Goal: Information Seeking & Learning: Learn about a topic

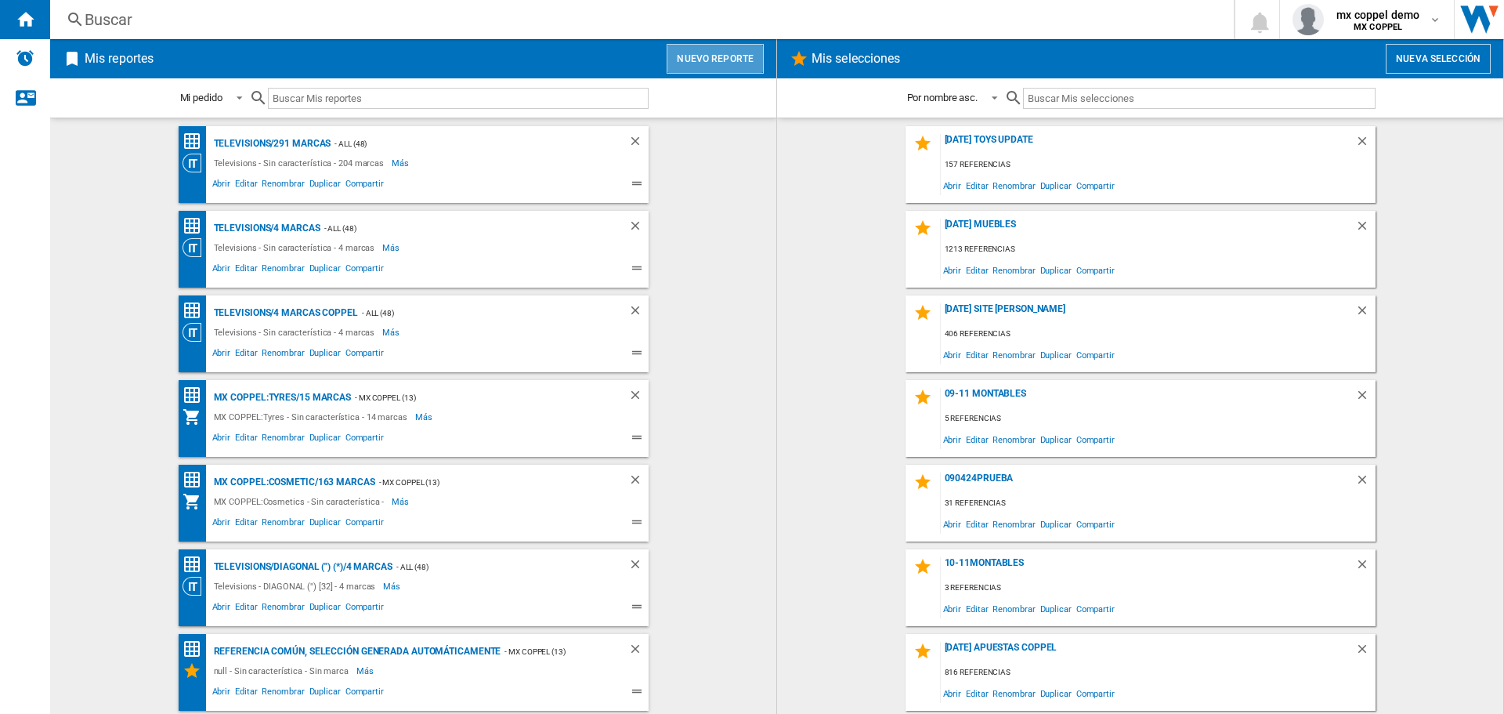
click at [722, 52] on button "Nuevo reporte" at bounding box center [715, 59] width 97 height 30
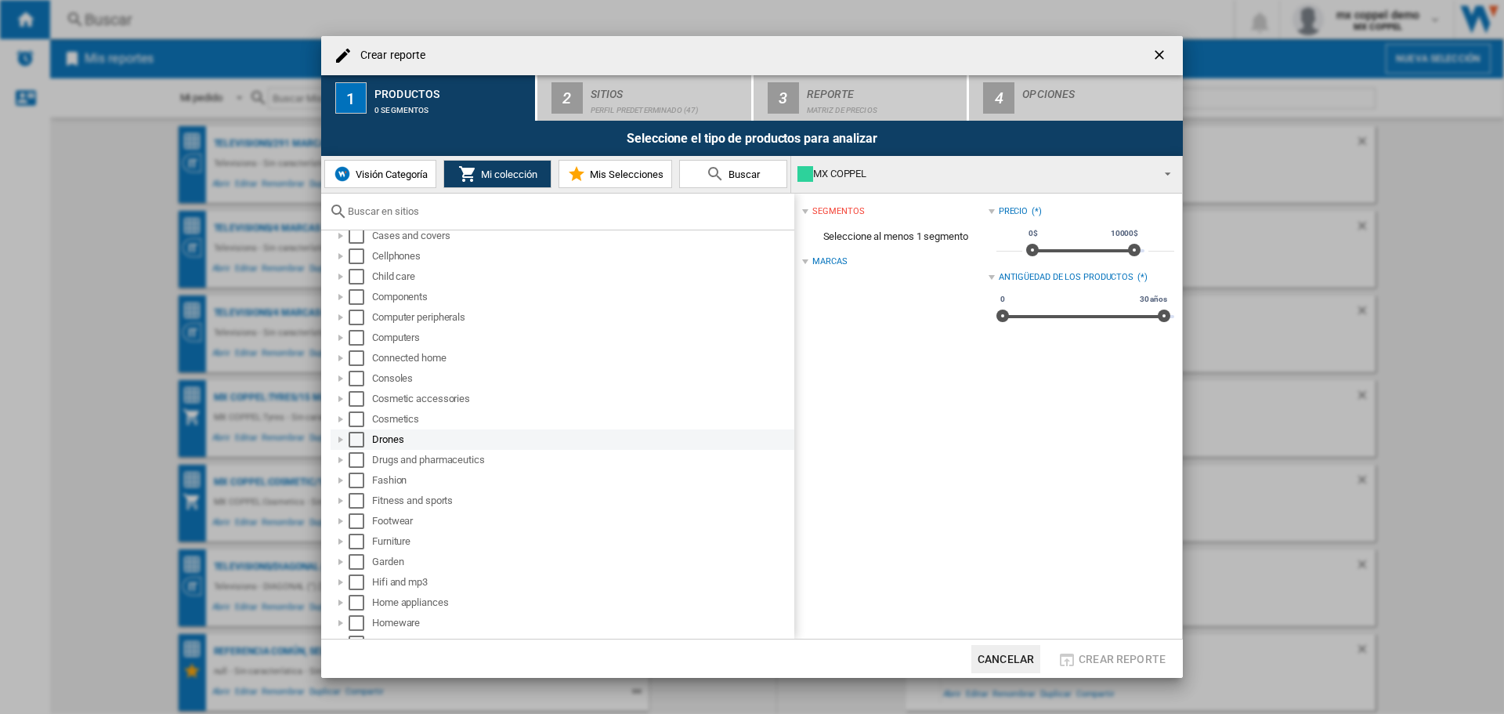
scroll to position [157, 0]
click at [359, 459] on div "Select" at bounding box center [357, 458] width 16 height 16
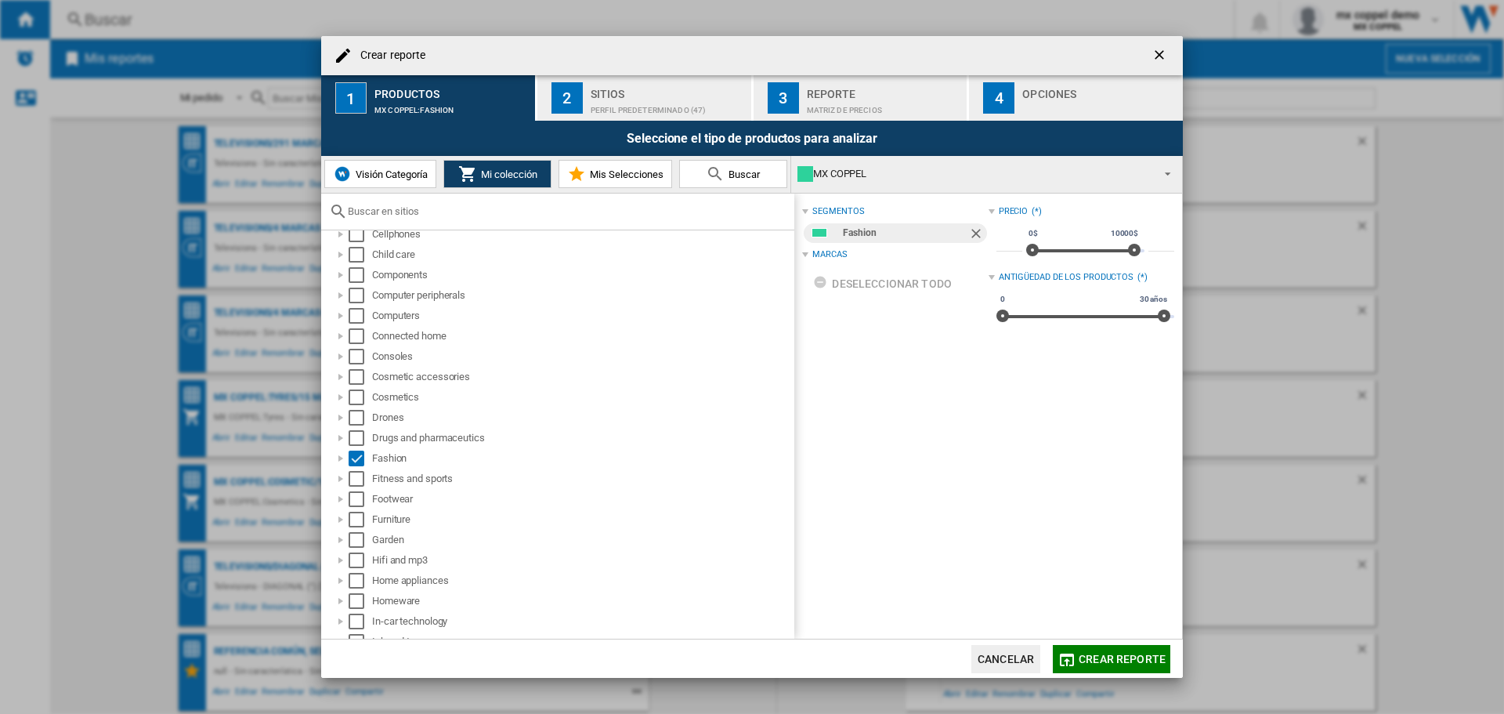
click at [1130, 655] on span "Crear reporte" at bounding box center [1122, 659] width 87 height 13
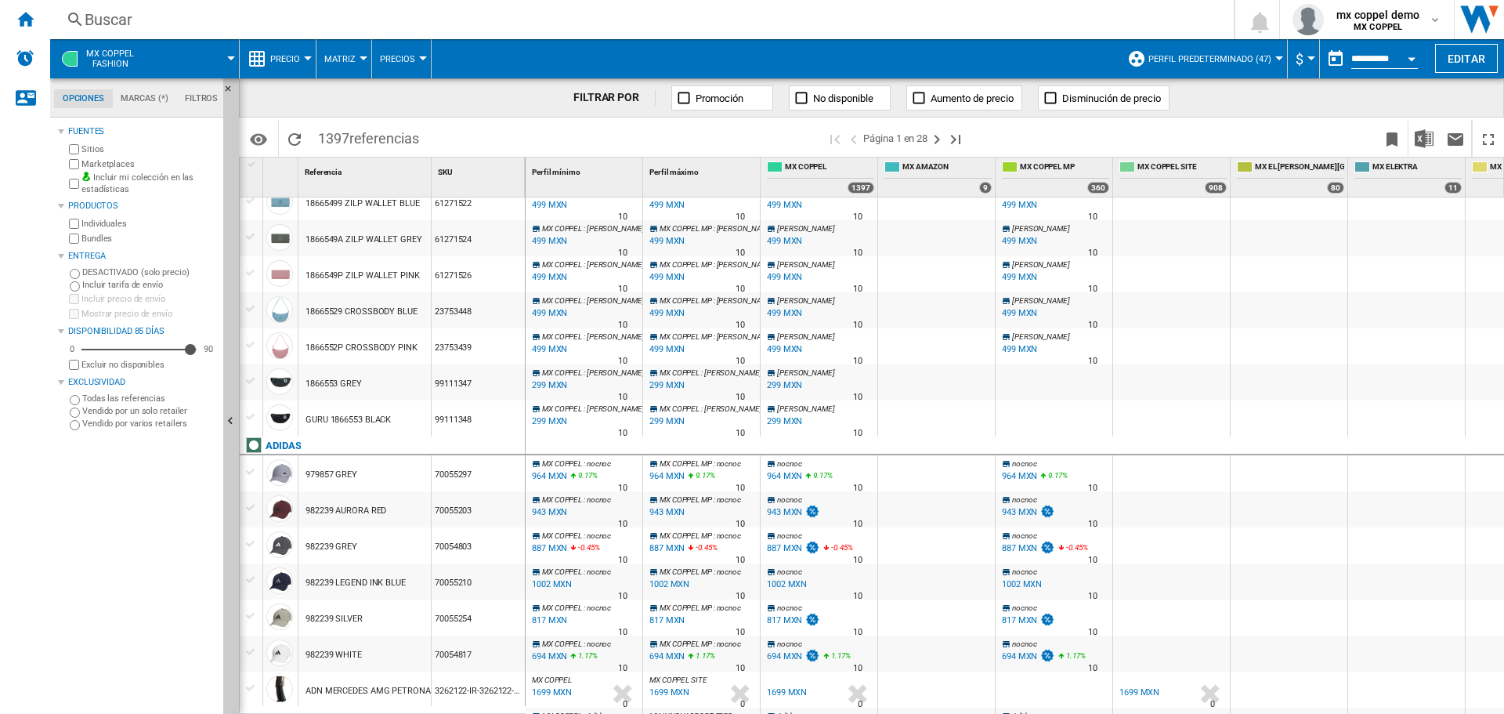
scroll to position [1325, 0]
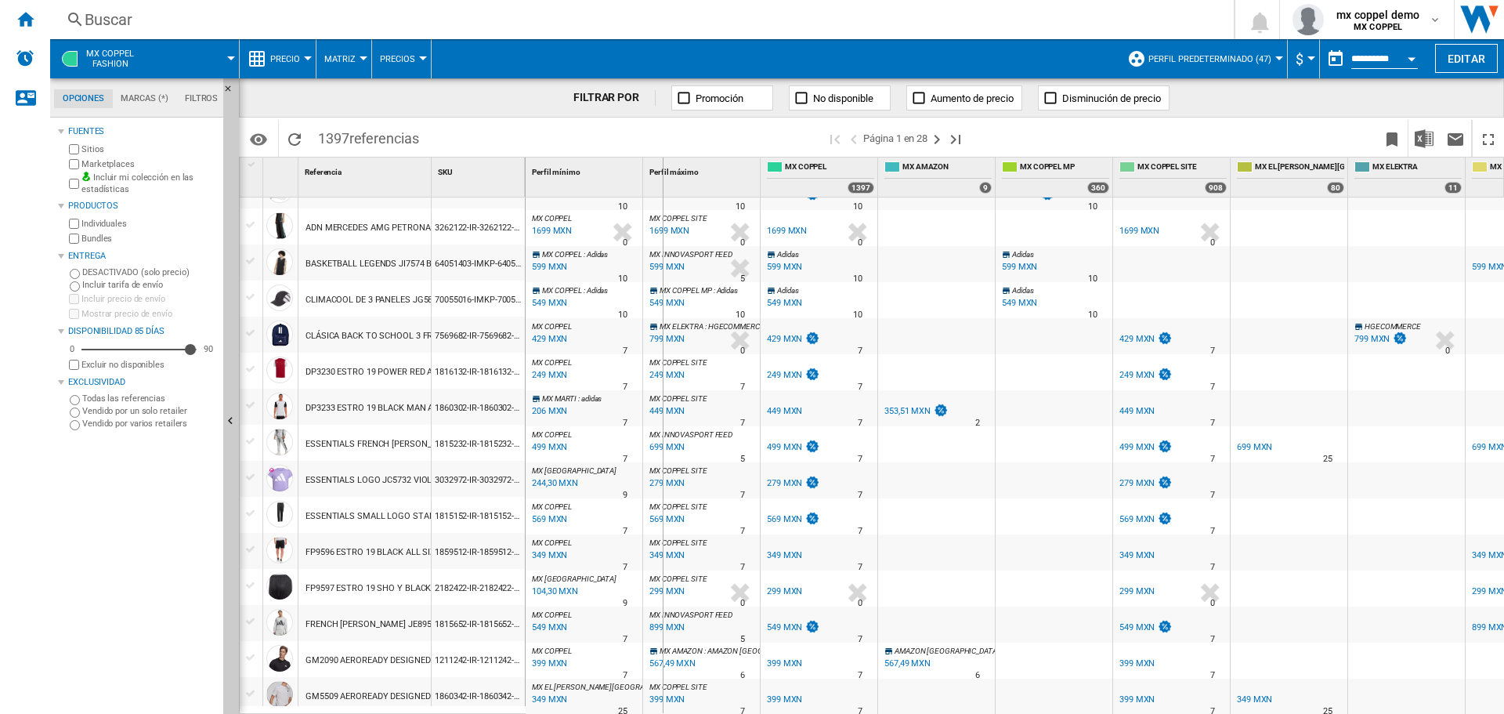
drag, startPoint x: 524, startPoint y: 179, endPoint x: 693, endPoint y: 180, distance: 169.2
click at [700, 179] on div "1 Referencia 1 SKU 1 1818 18659382 HOP GREY 66793098 18659383 HOP BLACK 6679309…" at bounding box center [872, 434] width 1264 height 555
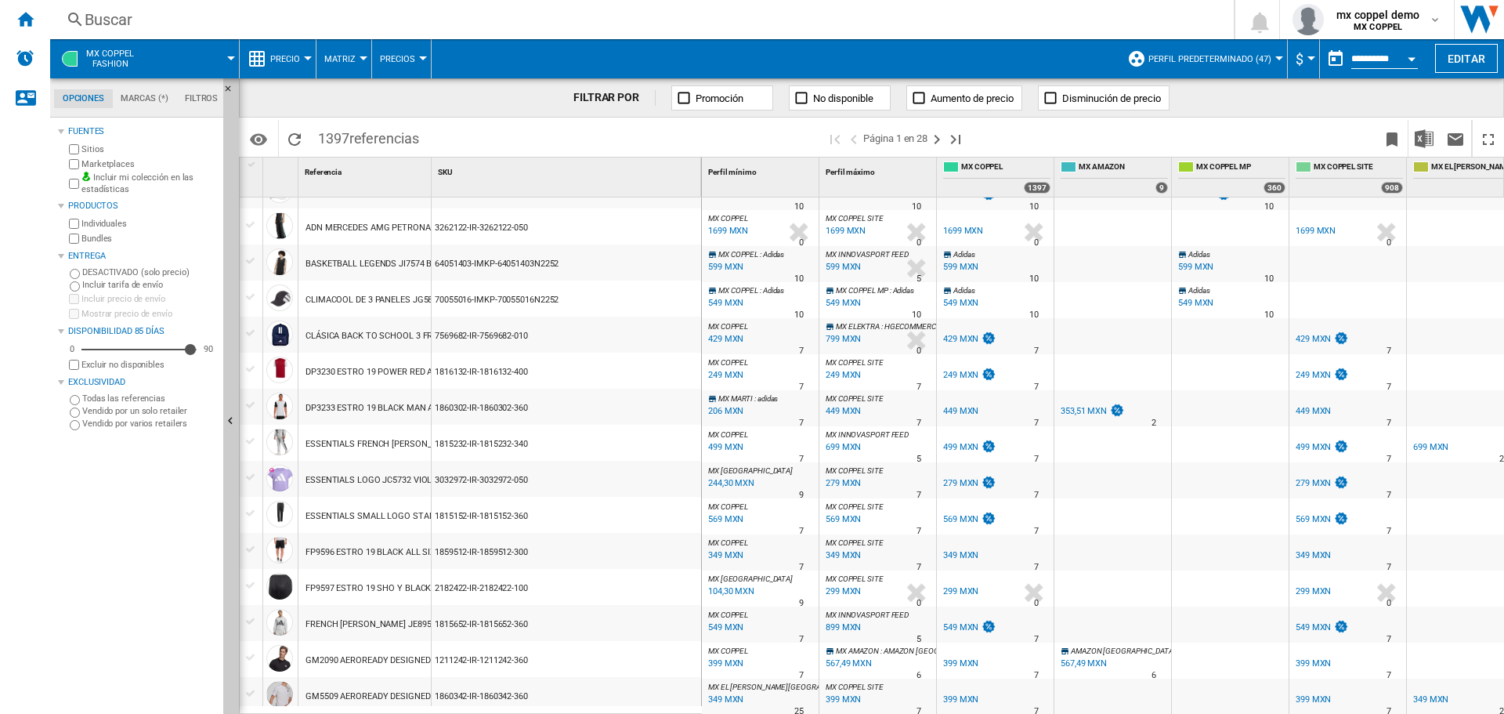
click at [462, 226] on div "3262122-IR-3262122-050" at bounding box center [567, 226] width 270 height 36
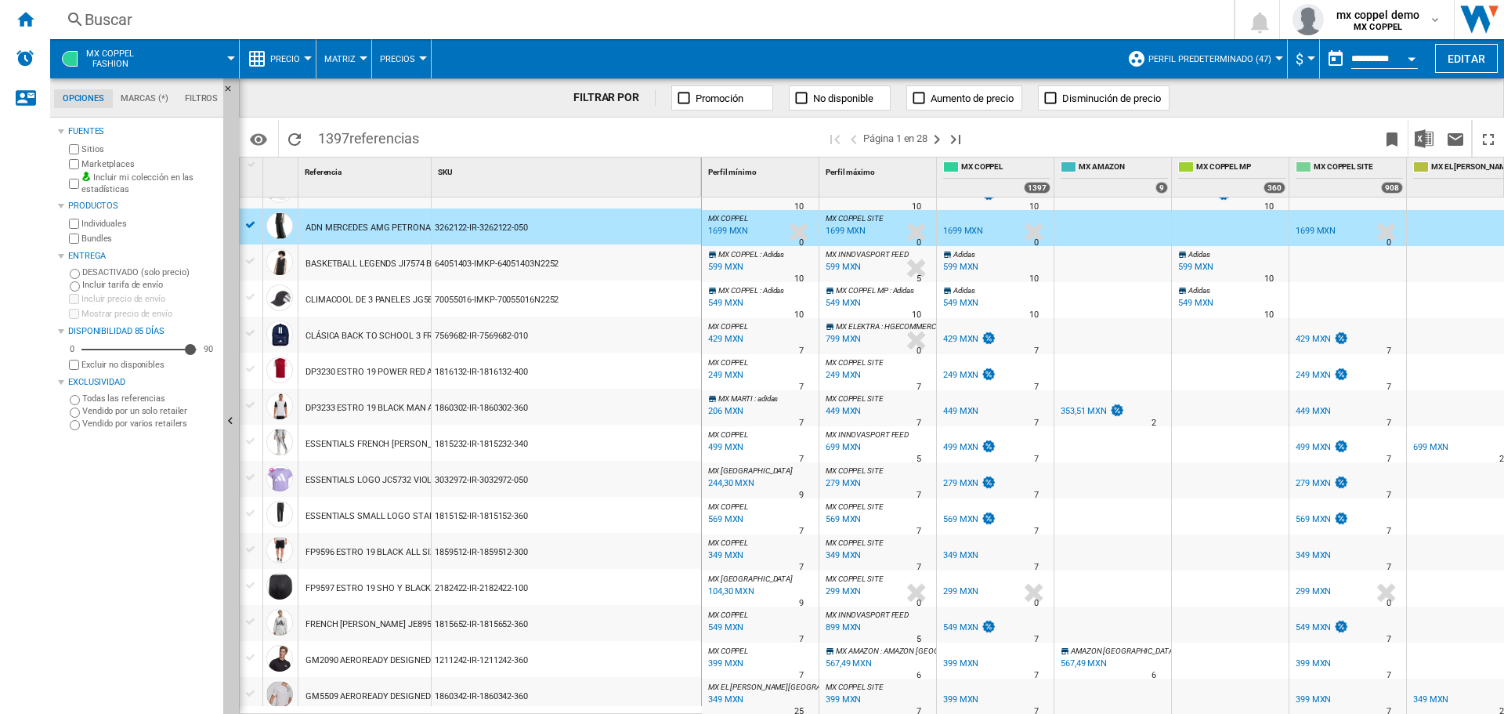
click at [250, 222] on div at bounding box center [251, 225] width 16 height 14
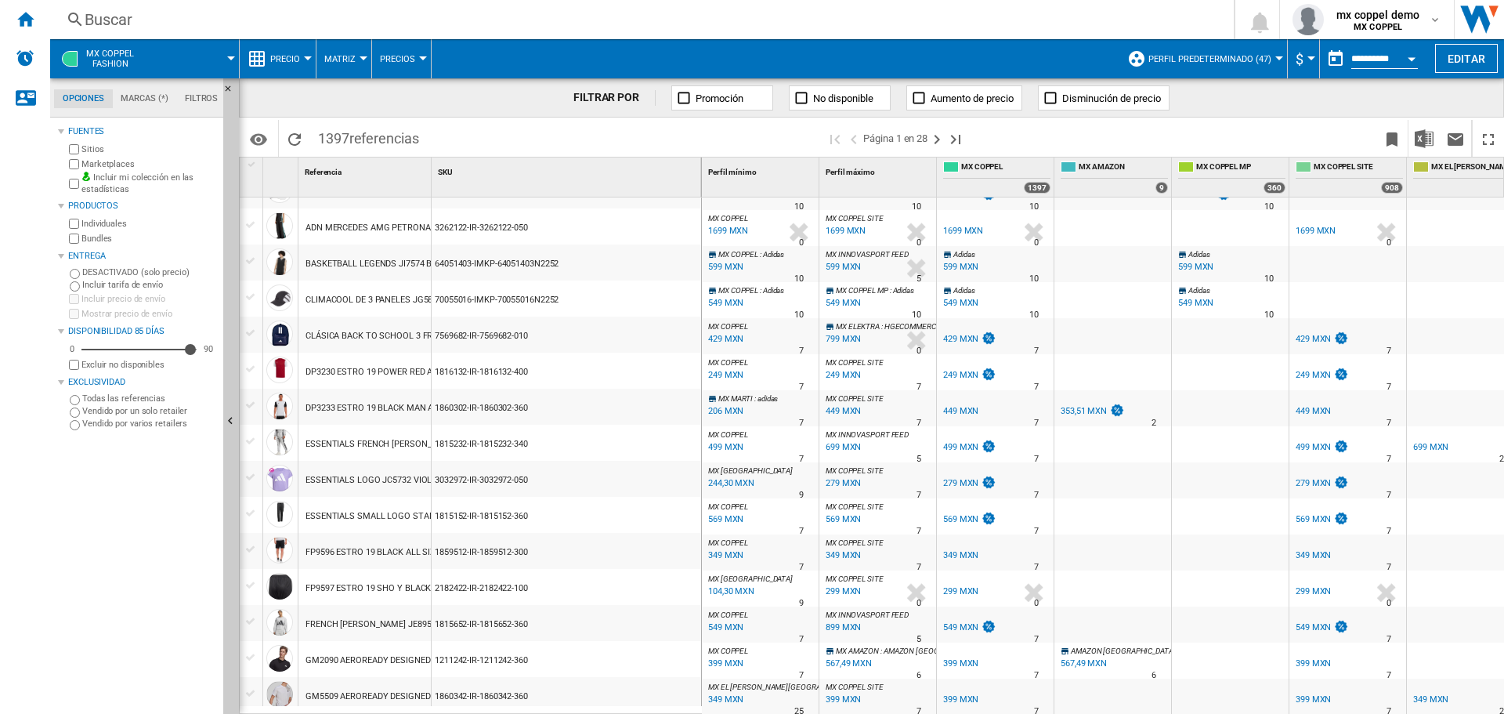
click at [284, 67] on button "Precio" at bounding box center [289, 58] width 38 height 39
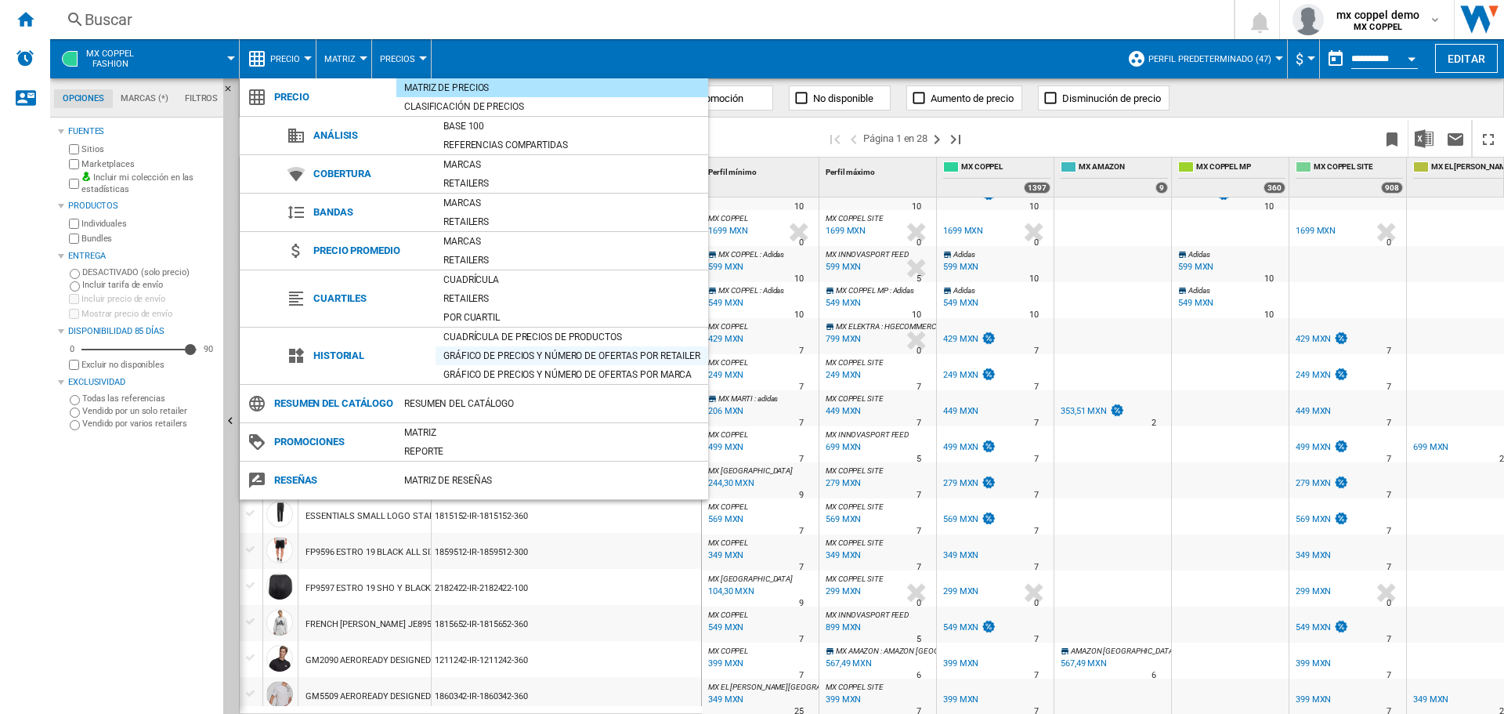
click at [470, 359] on div "Gráfico de precios y número de ofertas por retailer" at bounding box center [572, 356] width 273 height 16
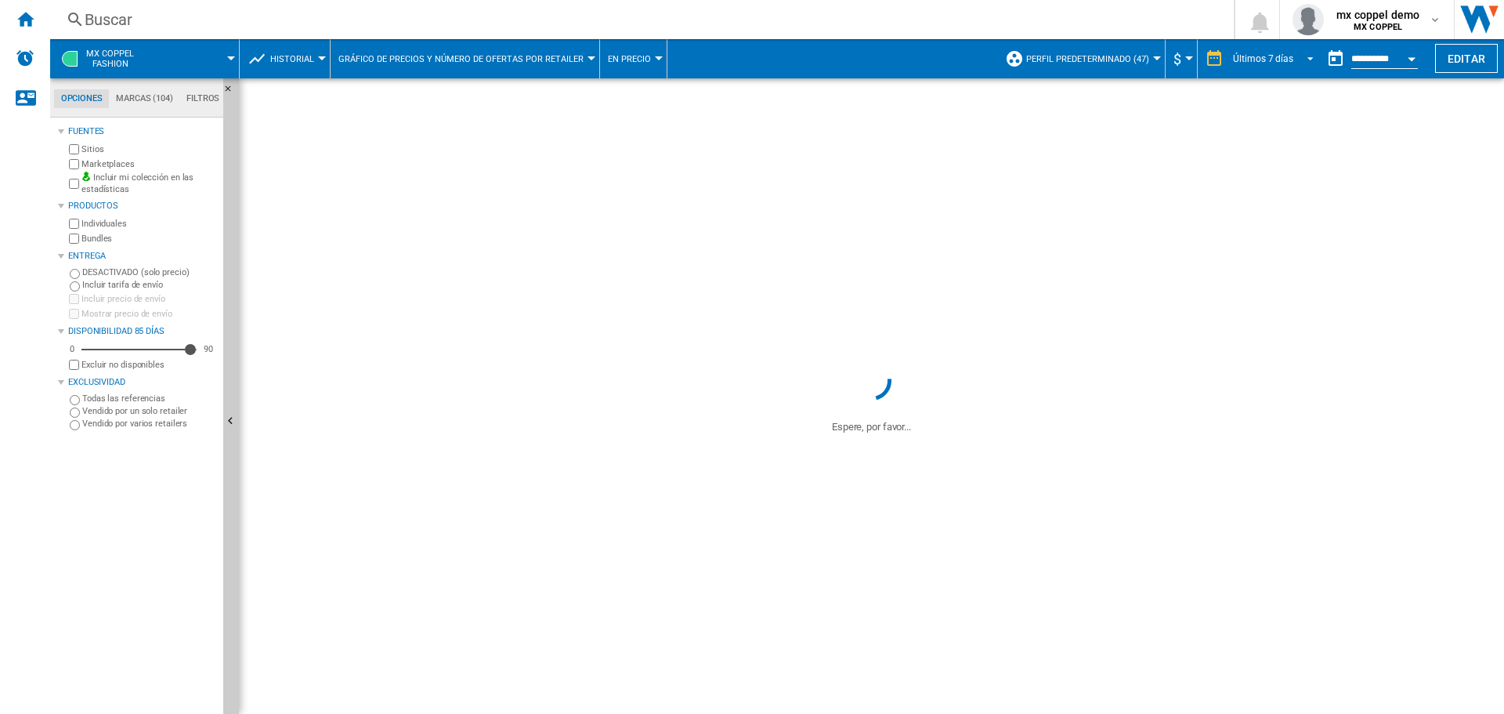
click at [1284, 62] on div "Últimos 7 días" at bounding box center [1263, 58] width 60 height 11
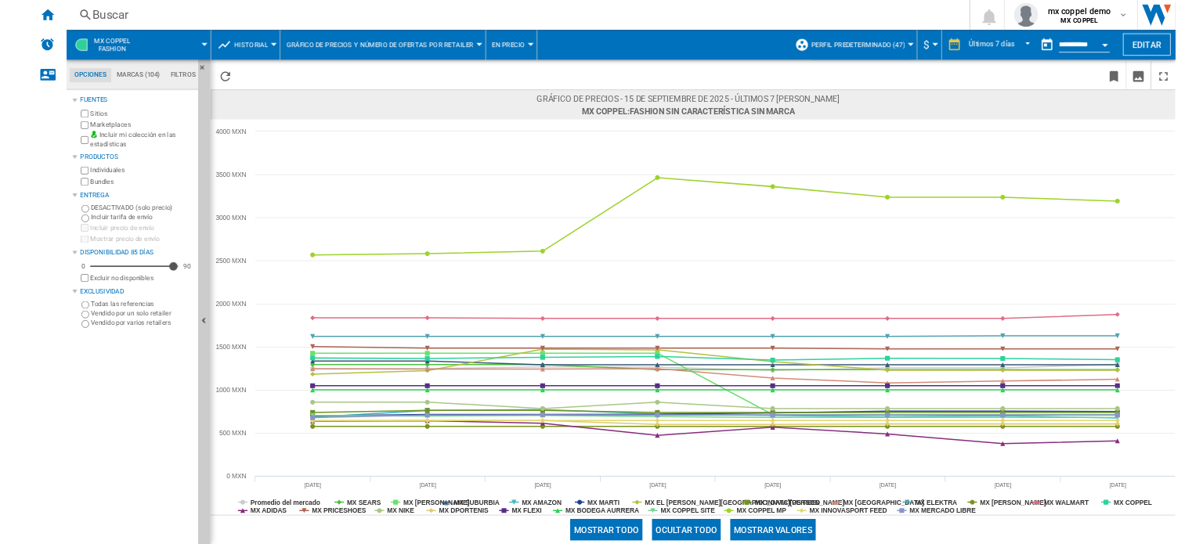
scroll to position [24, 0]
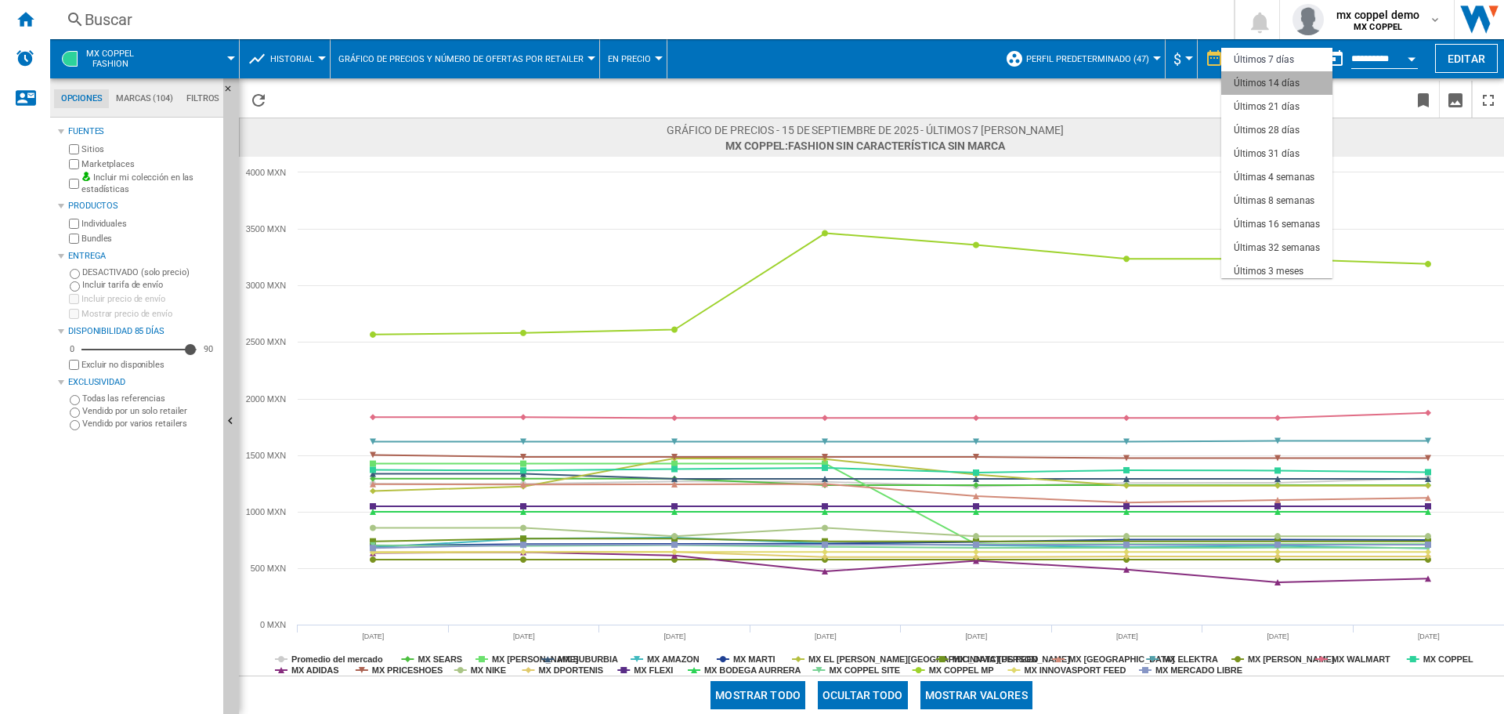
click at [1287, 81] on div "Últimos 14 días" at bounding box center [1267, 83] width 66 height 13
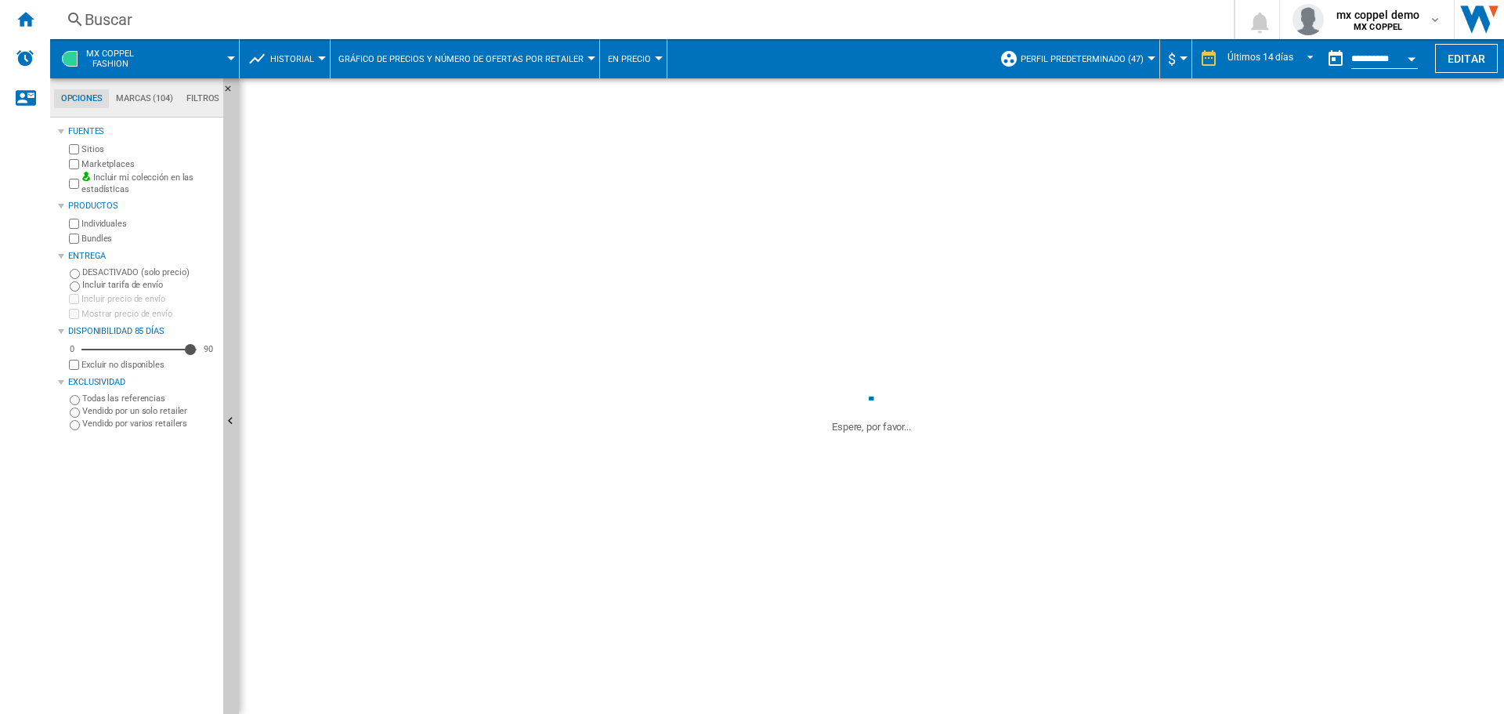
click at [633, 73] on button "En precio" at bounding box center [633, 58] width 51 height 39
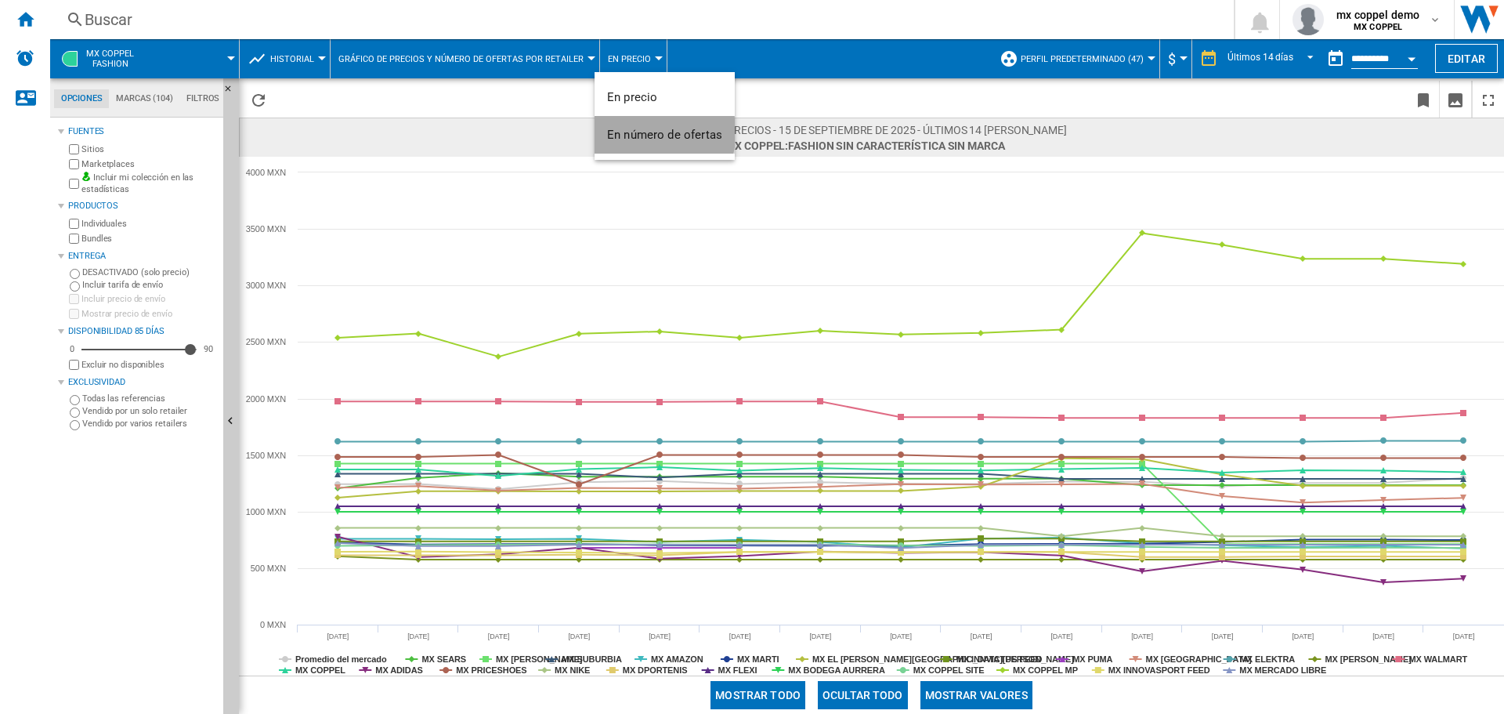
click at [651, 132] on span "En número de ofertas" at bounding box center [664, 135] width 115 height 14
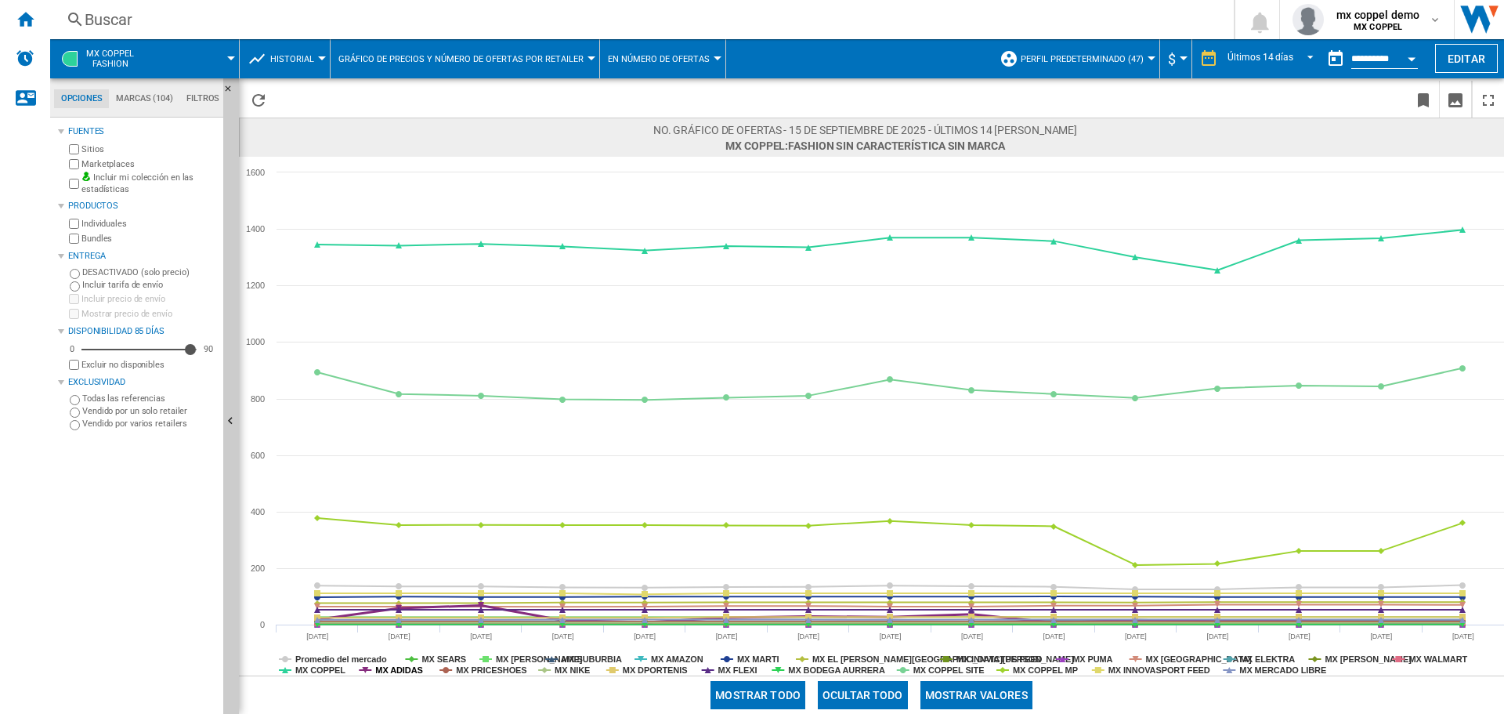
click at [416, 667] on tspan "MX ADIDAS" at bounding box center [398, 669] width 47 height 9
click at [446, 658] on tspan "MX SEARS" at bounding box center [443, 658] width 45 height 9
drag, startPoint x: 476, startPoint y: 667, endPoint x: 504, endPoint y: 655, distance: 30.6
click at [482, 666] on tspan "MX PRICESHOES" at bounding box center [491, 669] width 71 height 9
drag, startPoint x: 505, startPoint y: 653, endPoint x: 552, endPoint y: 657, distance: 48.0
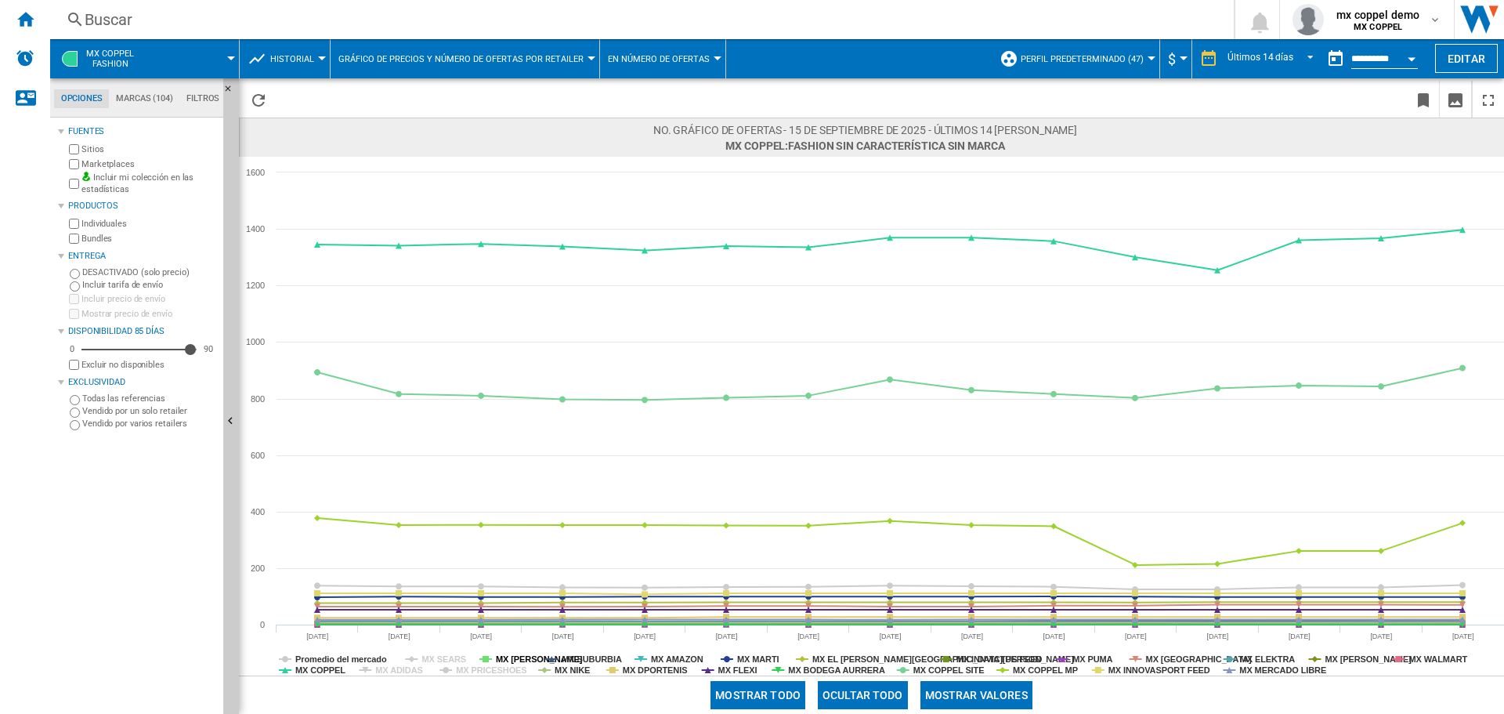
click at [511, 654] on tspan "MX [PERSON_NAME]" at bounding box center [539, 658] width 87 height 9
drag, startPoint x: 576, startPoint y: 658, endPoint x: 574, endPoint y: 671, distance: 12.6
click at [577, 661] on tspan "MX SUBURBIA" at bounding box center [592, 658] width 60 height 9
drag, startPoint x: 574, startPoint y: 671, endPoint x: 604, endPoint y: 671, distance: 29.8
click at [577, 671] on tspan "MX NIKE" at bounding box center [572, 669] width 35 height 9
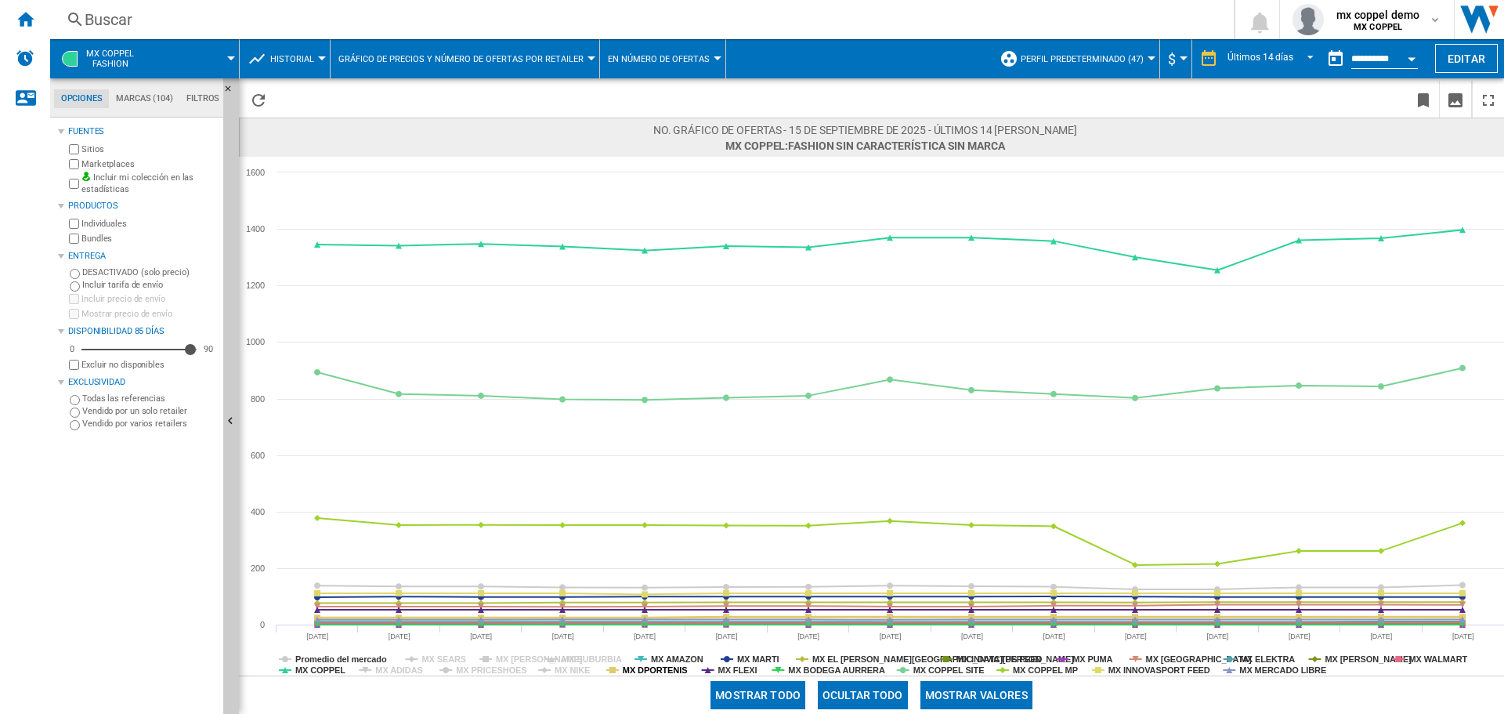
drag, startPoint x: 637, startPoint y: 671, endPoint x: 671, endPoint y: 654, distance: 37.5
click at [644, 667] on tspan "MX DPORTENIS" at bounding box center [655, 669] width 65 height 9
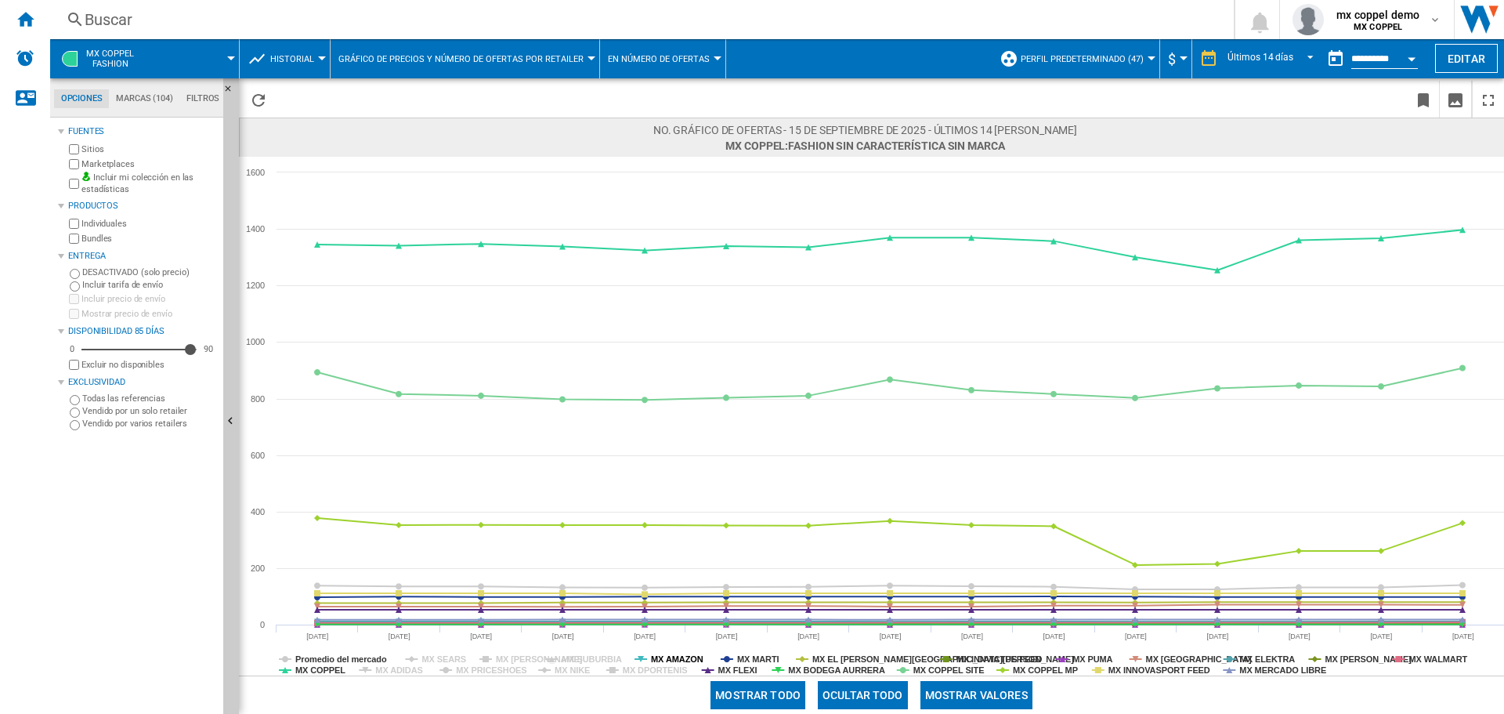
drag, startPoint x: 671, startPoint y: 653, endPoint x: 729, endPoint y: 651, distance: 58.8
click at [676, 652] on icon "Created with Highcharts 5.0.14 Promedio del [PERSON_NAME] MX SEARS MX LEVI MX S…" at bounding box center [871, 416] width 1265 height 519
click at [755, 655] on tspan "MX MARTI" at bounding box center [758, 658] width 42 height 9
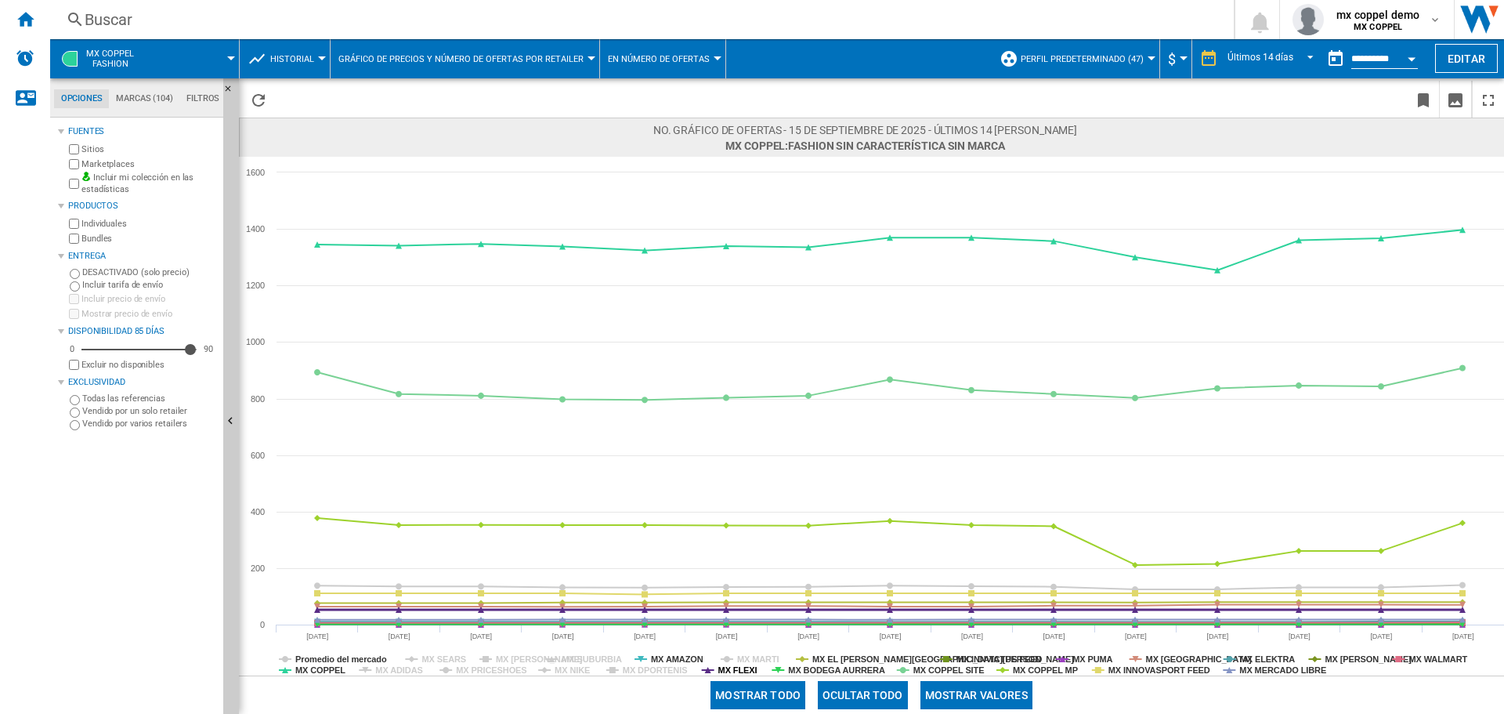
click at [734, 670] on tspan "MX FLEXI" at bounding box center [737, 669] width 39 height 9
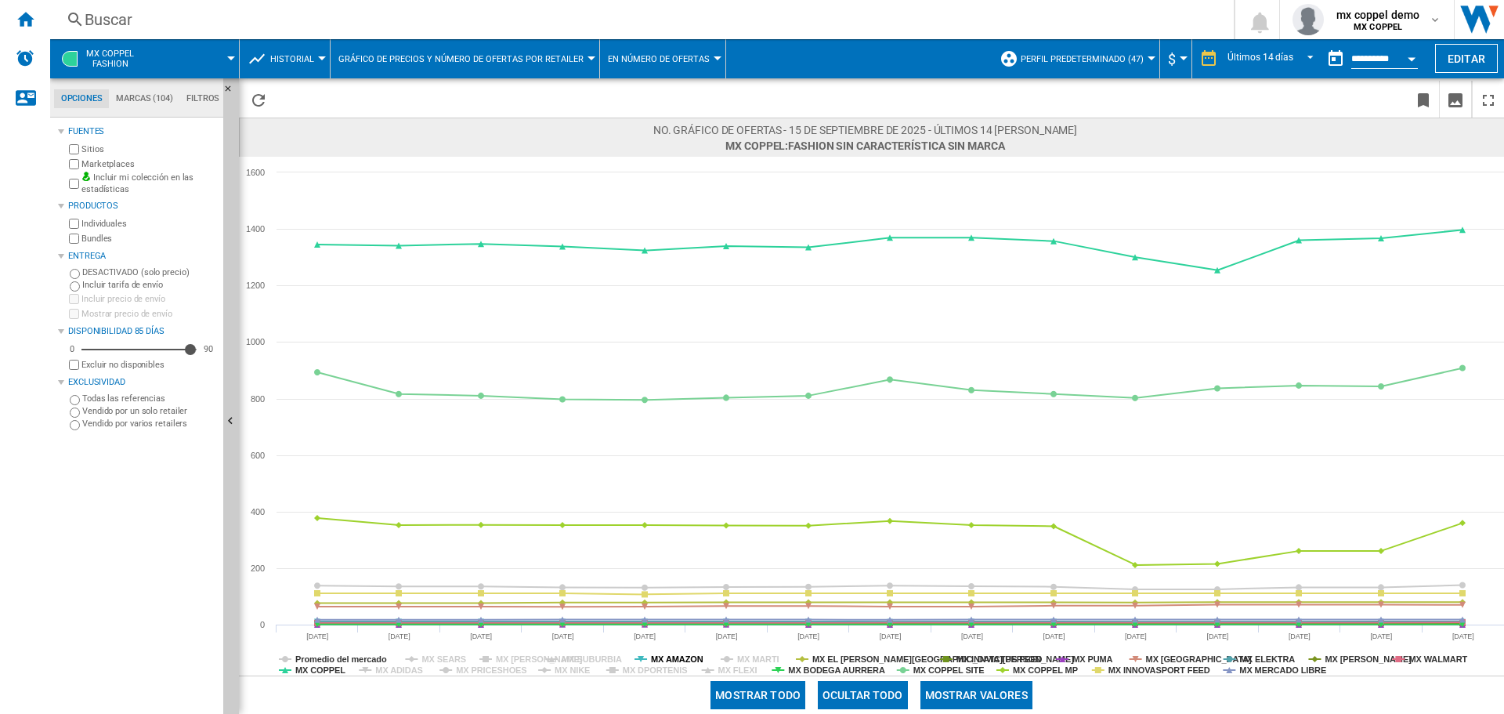
click at [676, 657] on tspan "MX AMAZON" at bounding box center [677, 658] width 52 height 9
drag, startPoint x: 812, startPoint y: 670, endPoint x: 823, endPoint y: 664, distance: 12.0
click at [812, 669] on tspan "MX BODEGA AURRERA" at bounding box center [836, 669] width 97 height 9
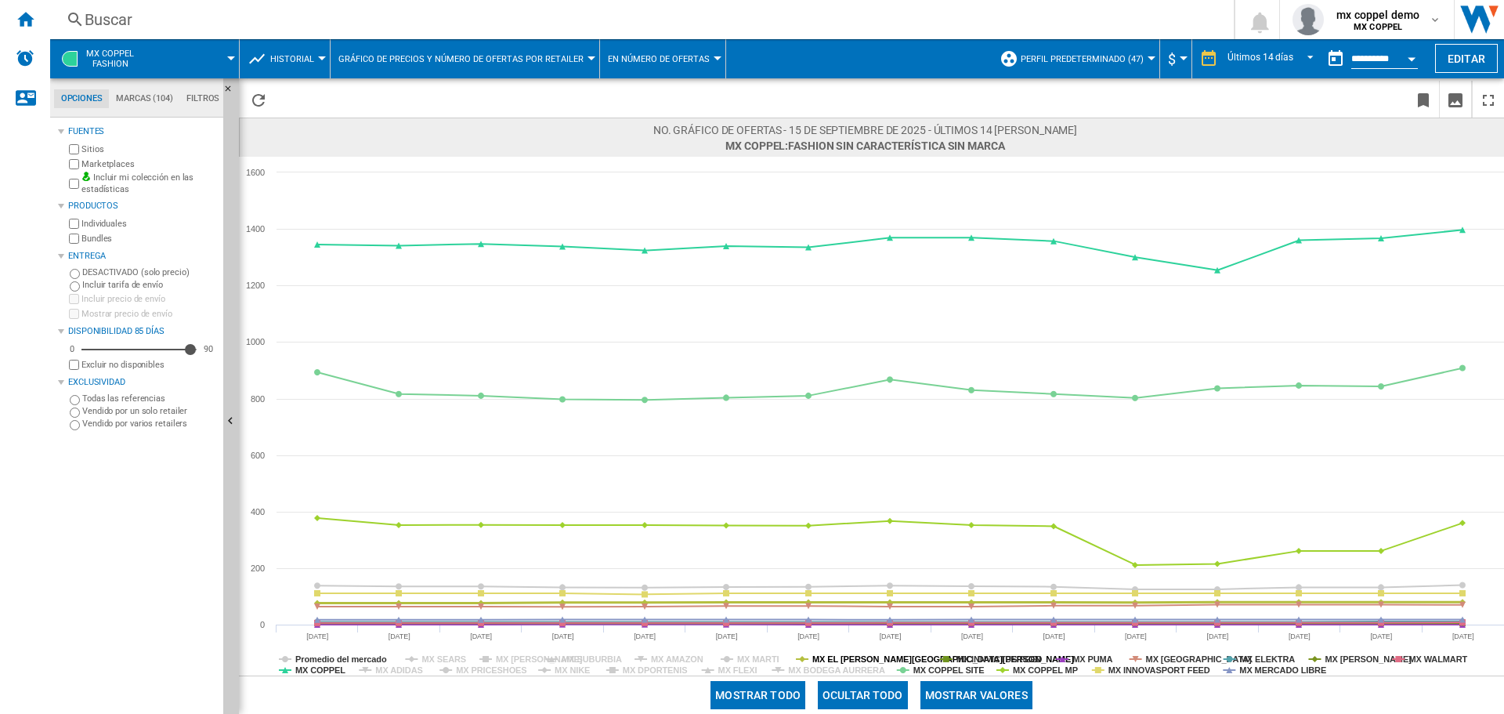
click at [825, 660] on tspan "MX EL [PERSON_NAME][GEOGRAPHIC_DATA][PERSON_NAME]" at bounding box center [943, 658] width 262 height 9
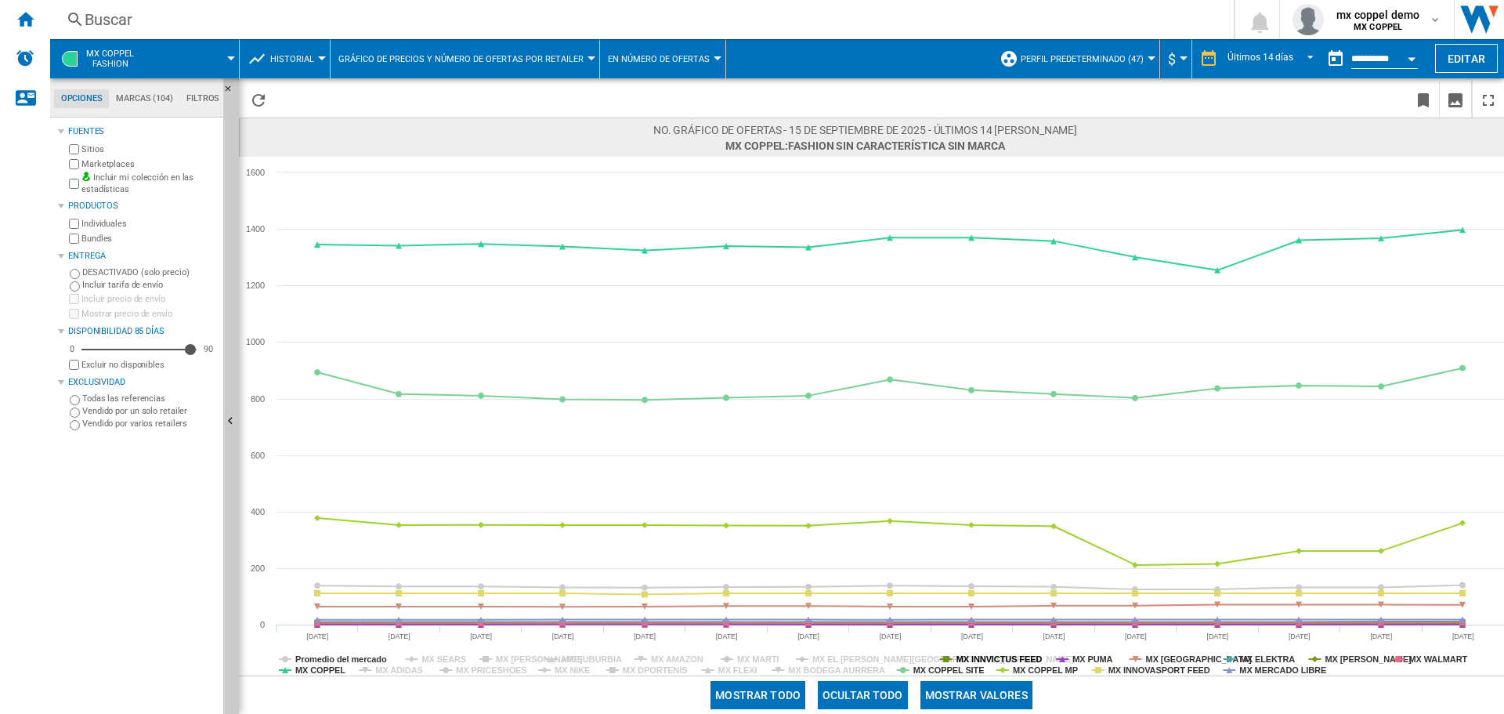
drag, startPoint x: 950, startPoint y: 660, endPoint x: 964, endPoint y: 662, distance: 13.5
click at [951, 659] on icon at bounding box center [946, 659] width 13 height 0
click at [971, 662] on tspan "MX INNVICTUS FEED" at bounding box center [1000, 658] width 86 height 9
click at [961, 670] on tspan "MX COPPEL SITE" at bounding box center [949, 669] width 71 height 9
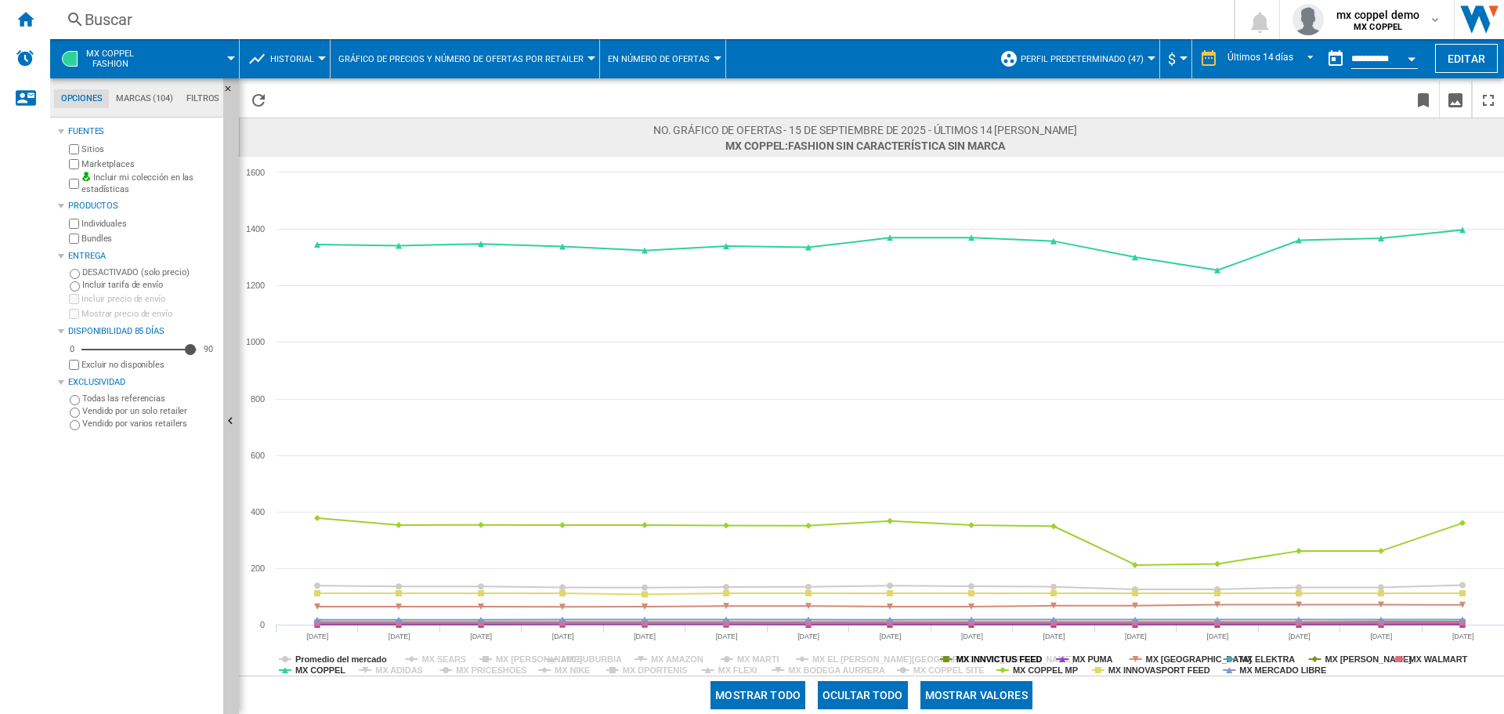
drag, startPoint x: 989, startPoint y: 656, endPoint x: 1008, endPoint y: 660, distance: 19.4
click at [989, 655] on tspan "MX INNVICTUS FEED" at bounding box center [1000, 658] width 86 height 9
drag, startPoint x: 1035, startPoint y: 670, endPoint x: 1079, endPoint y: 660, distance: 45.0
click at [1037, 670] on tspan "MX COPPEL MP" at bounding box center [1045, 669] width 65 height 9
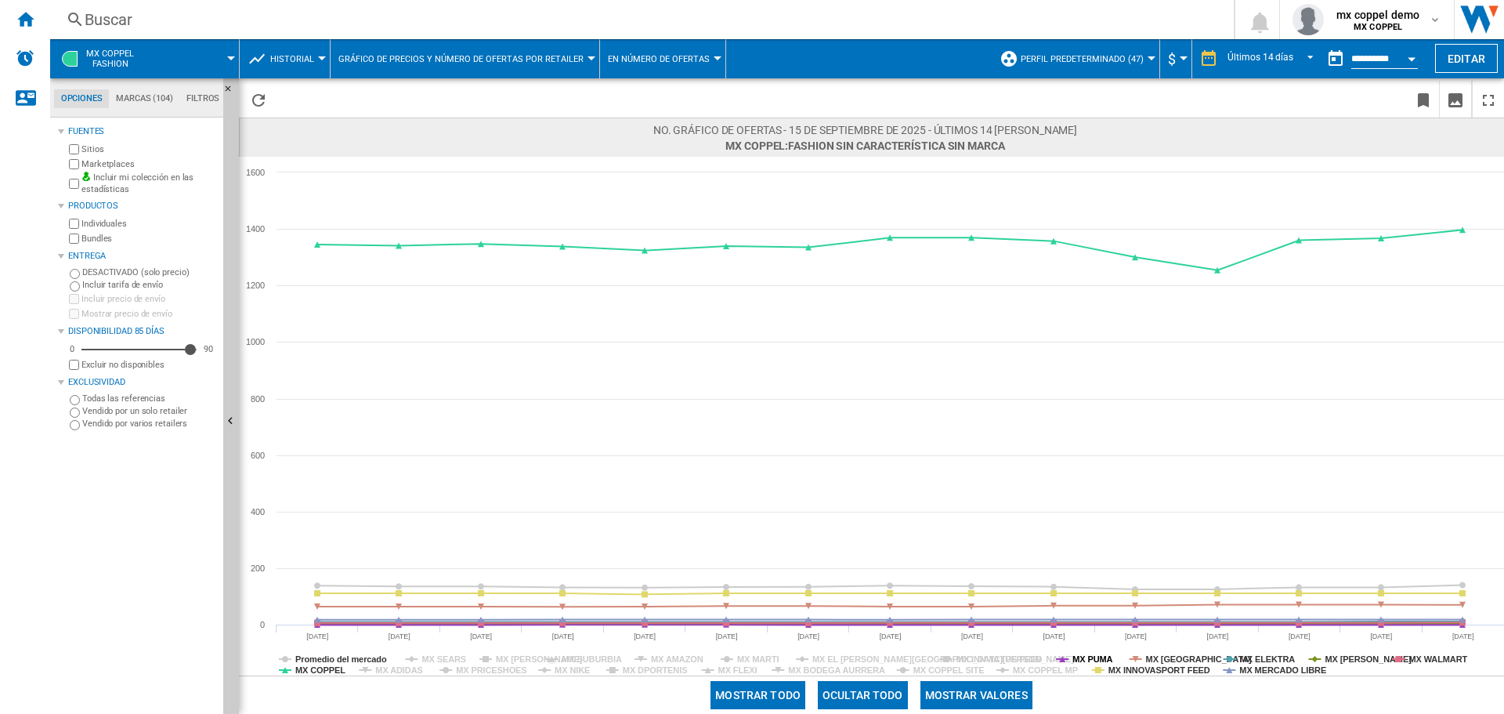
click at [1085, 656] on tspan "MX PUMA" at bounding box center [1093, 658] width 40 height 9
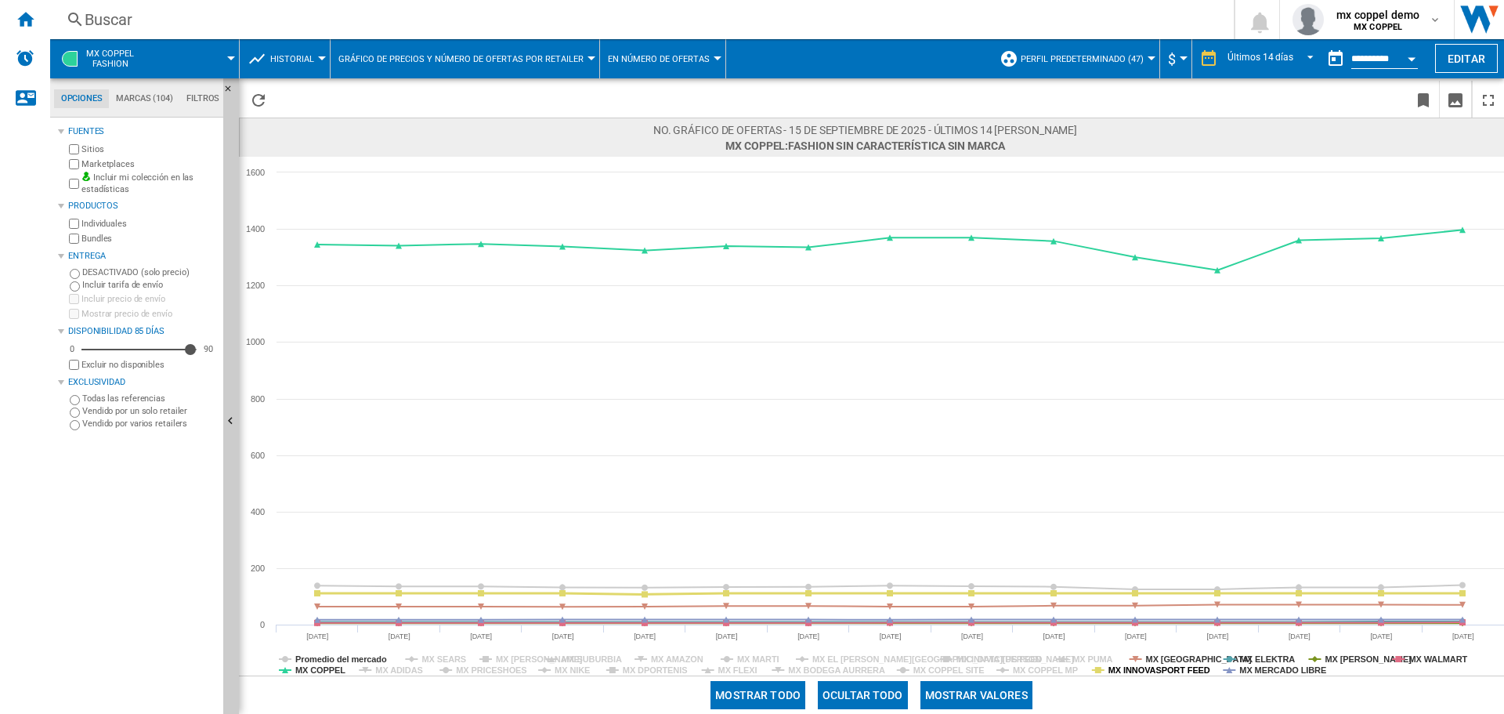
drag, startPoint x: 1127, startPoint y: 670, endPoint x: 1171, endPoint y: 663, distance: 45.2
click at [1132, 670] on tspan "MX INNOVASPORT FEED" at bounding box center [1160, 669] width 102 height 9
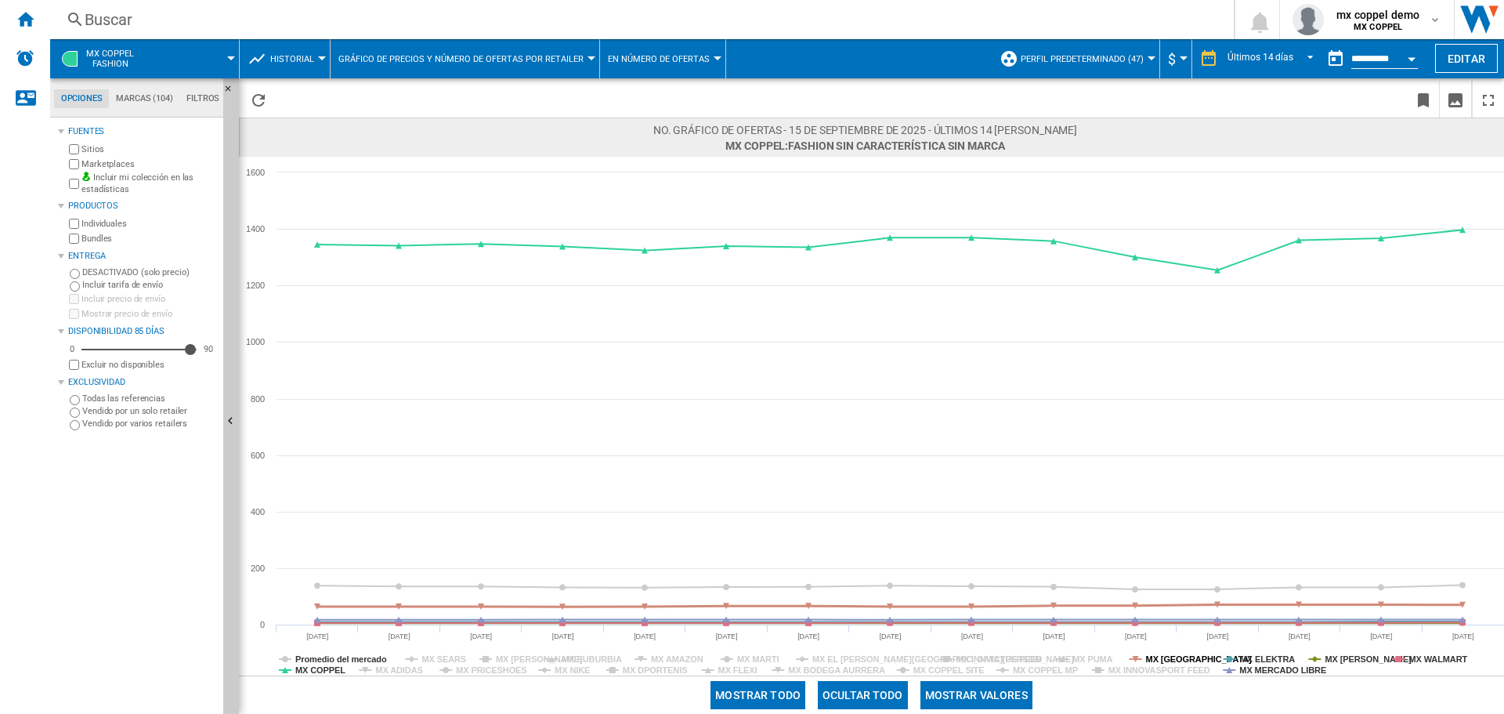
drag, startPoint x: 1176, startPoint y: 658, endPoint x: 1225, endPoint y: 657, distance: 48.6
click at [1182, 658] on tspan "MX [GEOGRAPHIC_DATA]" at bounding box center [1199, 658] width 107 height 9
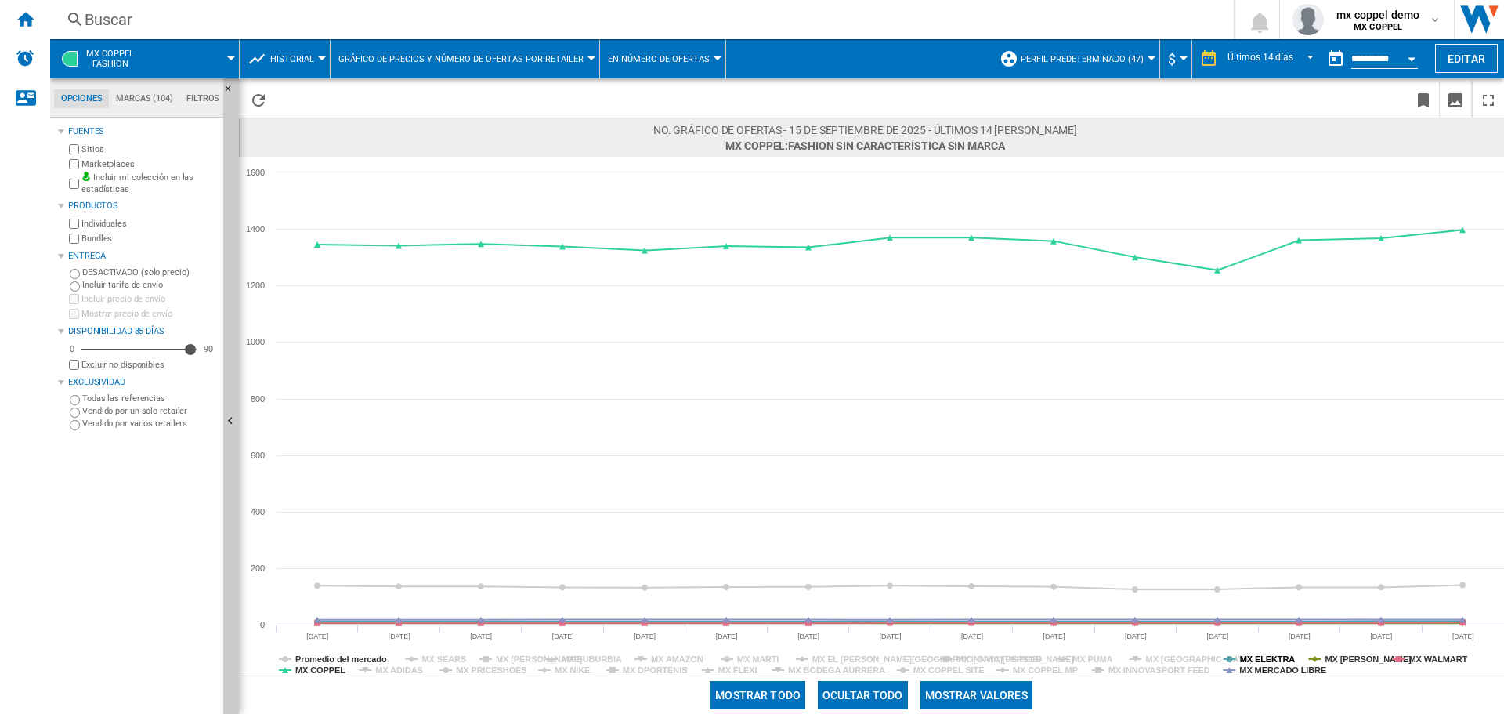
drag, startPoint x: 1250, startPoint y: 654, endPoint x: 1265, endPoint y: 664, distance: 18.3
click at [1254, 654] on tspan "MX ELEKTRA" at bounding box center [1268, 658] width 56 height 9
drag, startPoint x: 1267, startPoint y: 669, endPoint x: 1321, endPoint y: 661, distance: 54.6
click at [1271, 669] on tspan "MX MERCADO LIBRE" at bounding box center [1282, 669] width 87 height 9
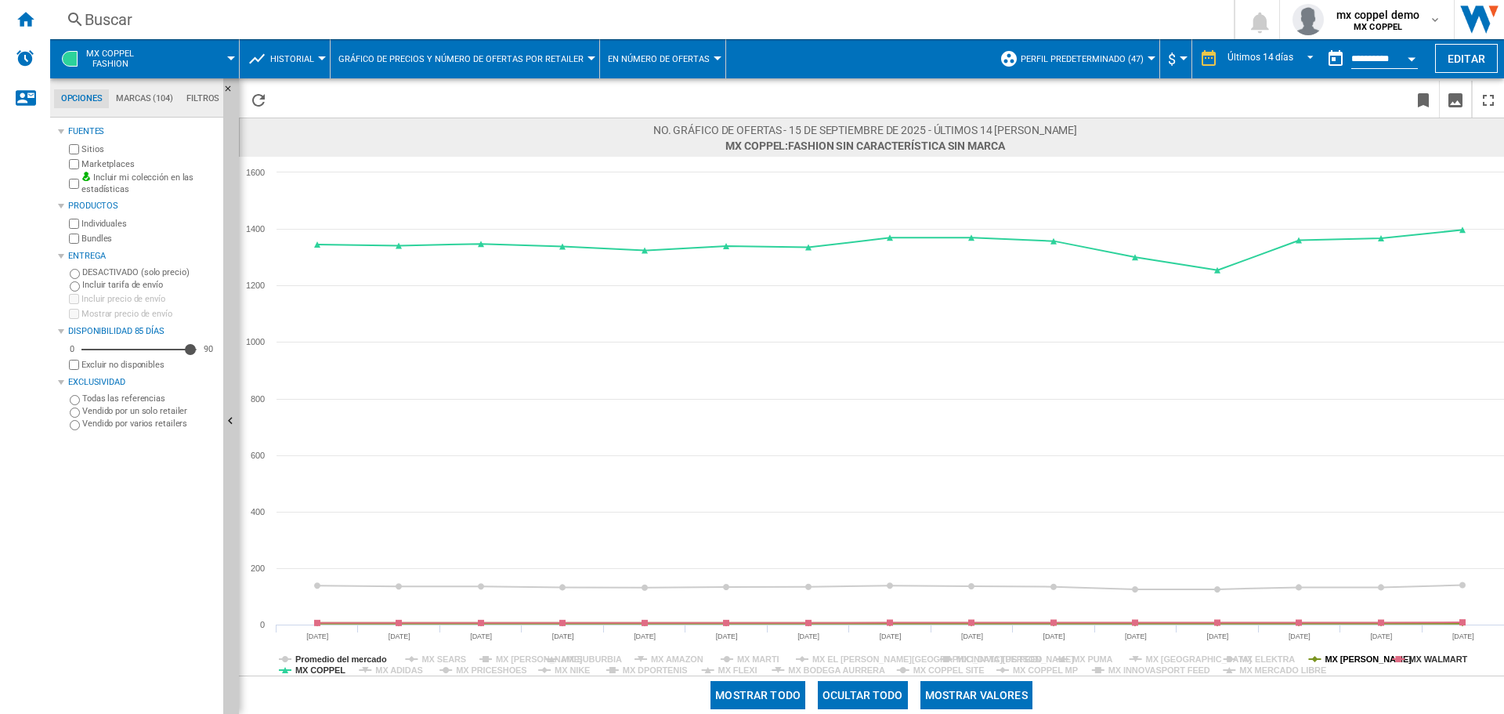
drag, startPoint x: 1339, startPoint y: 655, endPoint x: 1369, endPoint y: 655, distance: 29.8
click at [1352, 655] on tspan "MX [PERSON_NAME]" at bounding box center [1368, 658] width 87 height 9
click at [1431, 655] on tspan "MX WALMART" at bounding box center [1438, 658] width 59 height 9
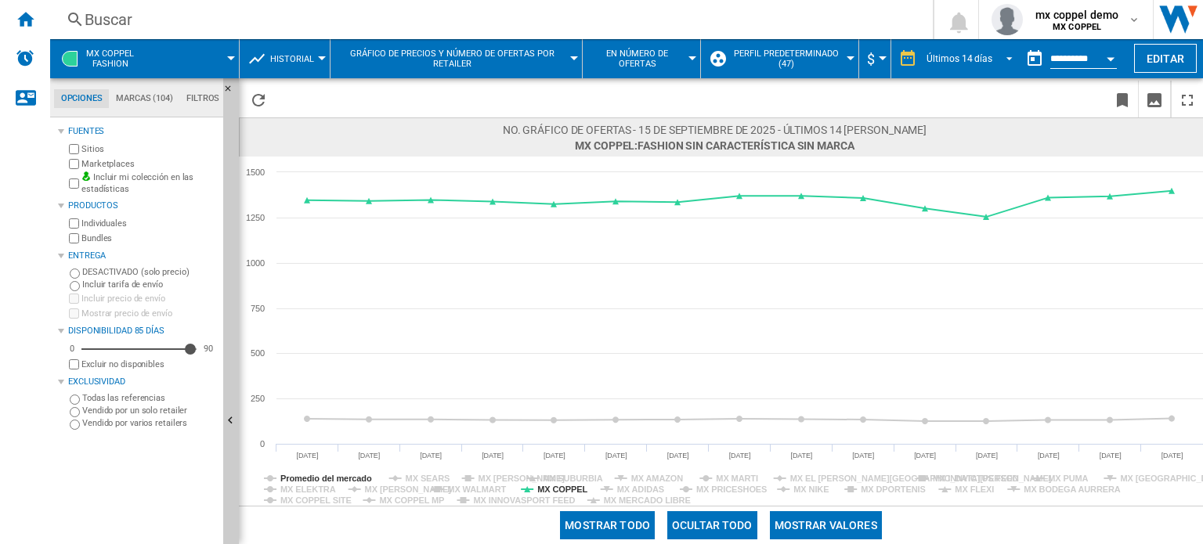
click at [1004, 57] on span "REPORTS.WIZARD.STEPS.REPORT.STEPS.REPORT_OPTIONS.PERIOD: Últimos 14 días" at bounding box center [1005, 57] width 19 height 14
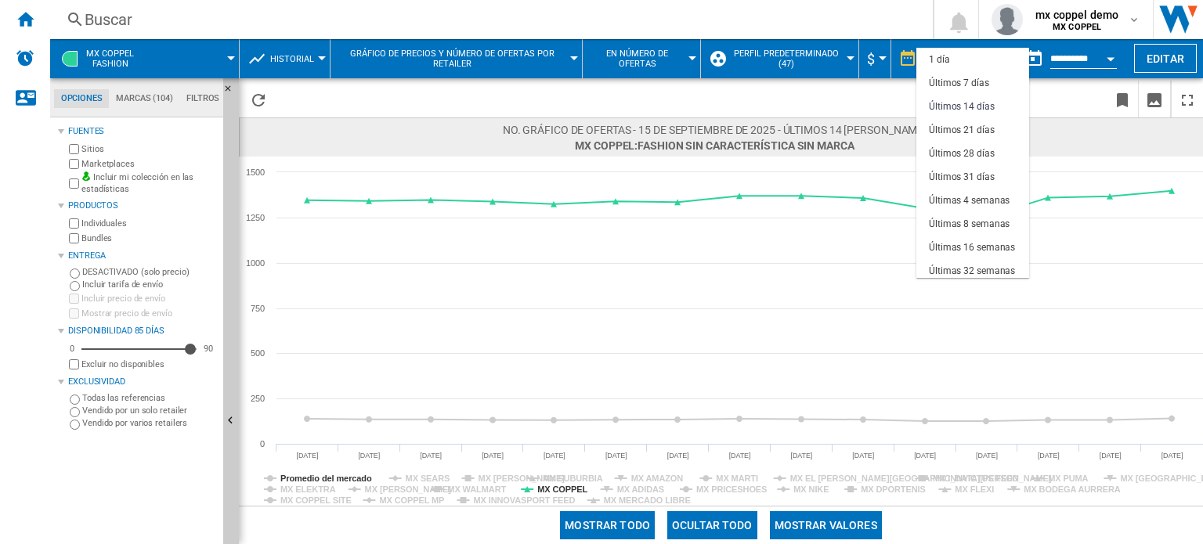
scroll to position [47, 0]
click at [989, 106] on div "Últimos 28 días" at bounding box center [962, 106] width 66 height 13
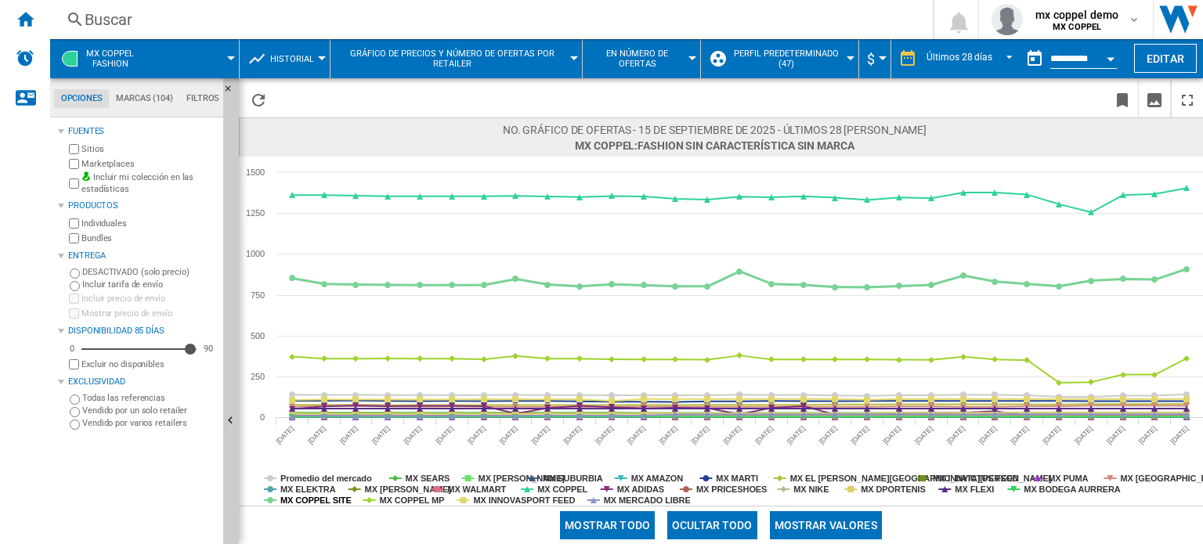
click at [317, 501] on tspan "MX COPPEL SITE" at bounding box center [315, 500] width 71 height 9
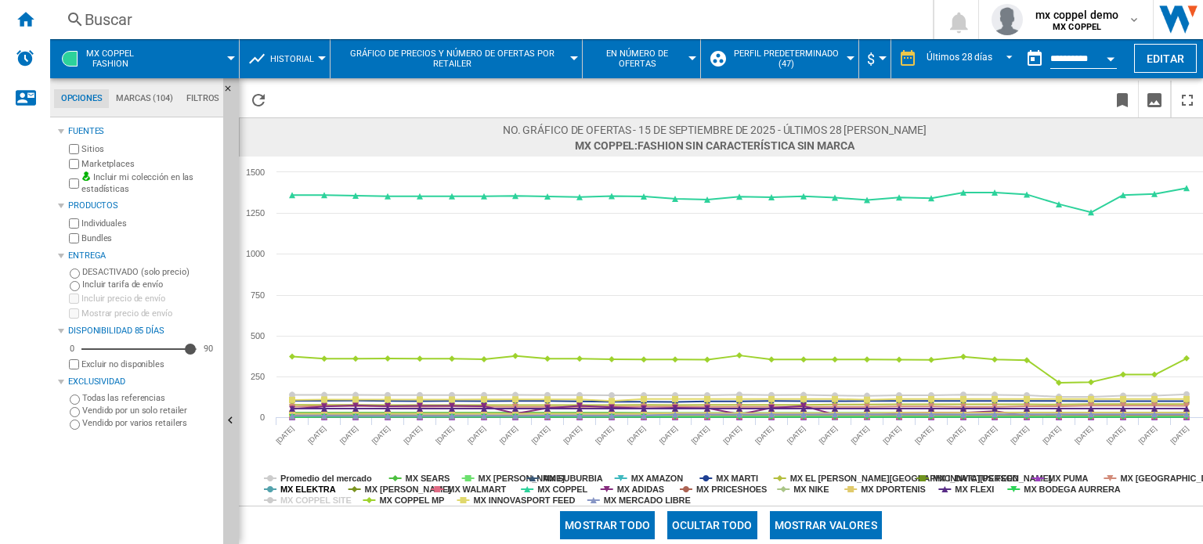
click at [313, 487] on tspan "MX ELEKTRA" at bounding box center [308, 489] width 56 height 9
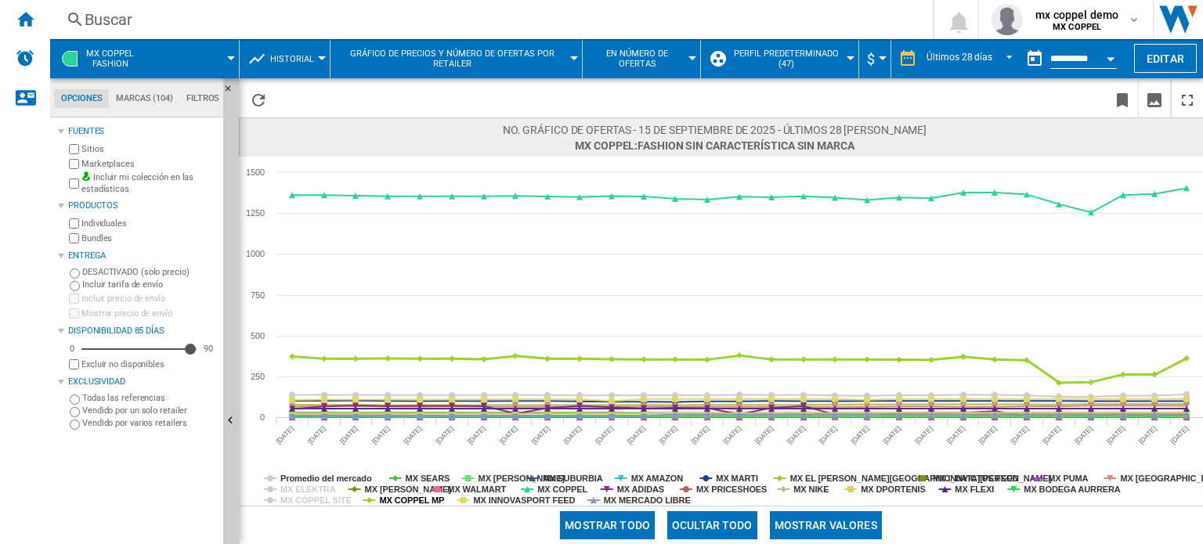
click at [395, 499] on tspan "MX COPPEL MP" at bounding box center [411, 500] width 65 height 9
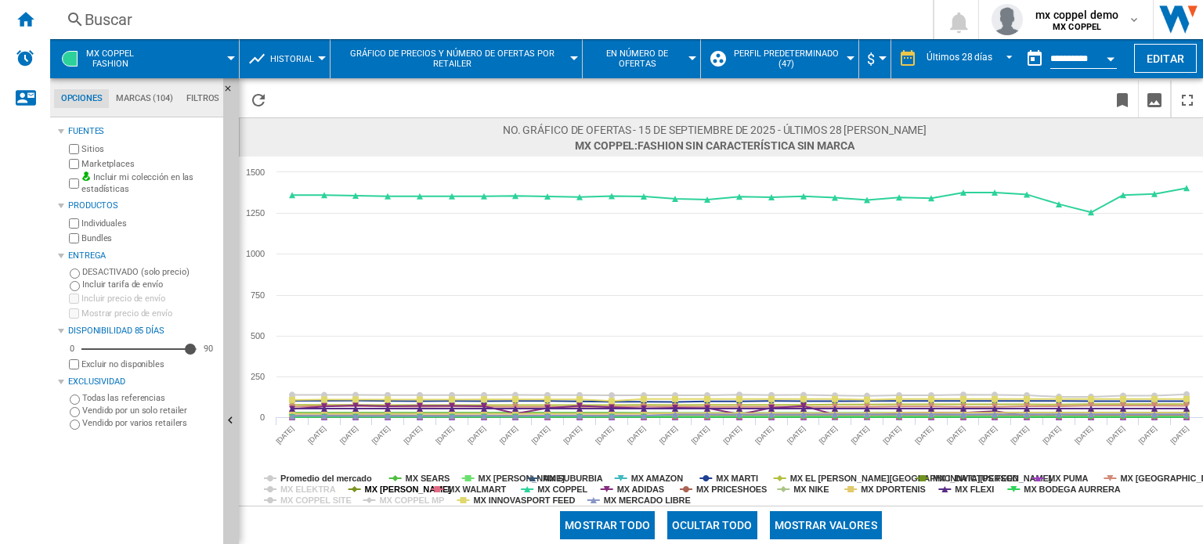
drag, startPoint x: 384, startPoint y: 486, endPoint x: 407, endPoint y: 479, distance: 24.5
click at [385, 485] on tspan "MX [PERSON_NAME]" at bounding box center [408, 489] width 87 height 9
drag, startPoint x: 420, startPoint y: 476, endPoint x: 466, endPoint y: 480, distance: 46.5
click at [423, 476] on tspan "MX SEARS" at bounding box center [428, 478] width 45 height 9
drag, startPoint x: 474, startPoint y: 488, endPoint x: 489, endPoint y: 481, distance: 16.5
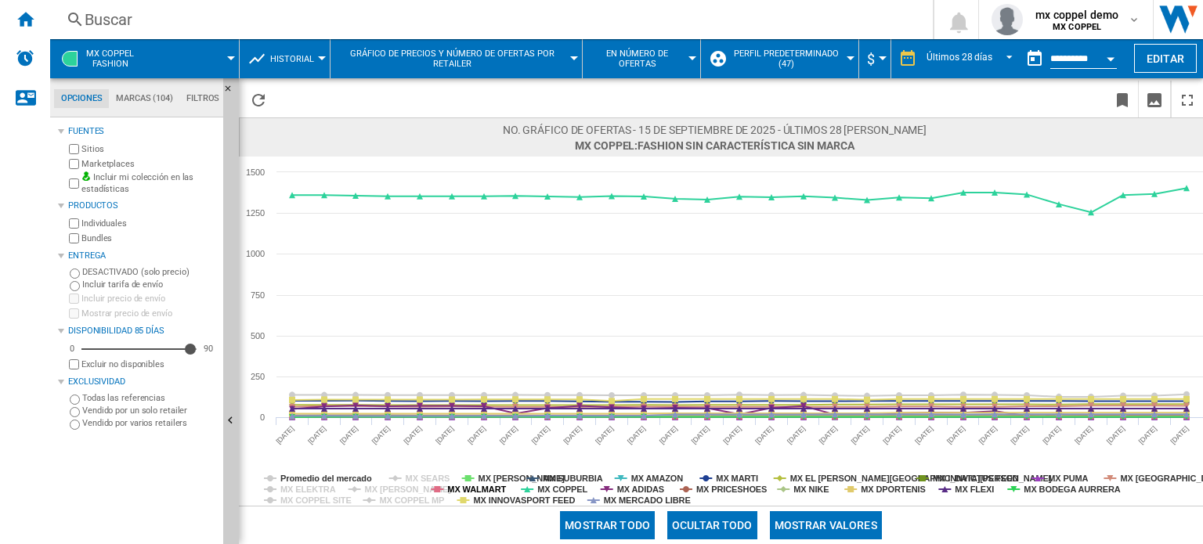
click at [477, 487] on tspan "MX WALMART" at bounding box center [476, 489] width 59 height 9
click at [493, 476] on tspan "MX [PERSON_NAME]" at bounding box center [522, 478] width 87 height 9
drag, startPoint x: 505, startPoint y: 502, endPoint x: 536, endPoint y: 493, distance: 32.7
click at [510, 502] on tspan "MX INNOVASPORT FEED" at bounding box center [524, 500] width 102 height 9
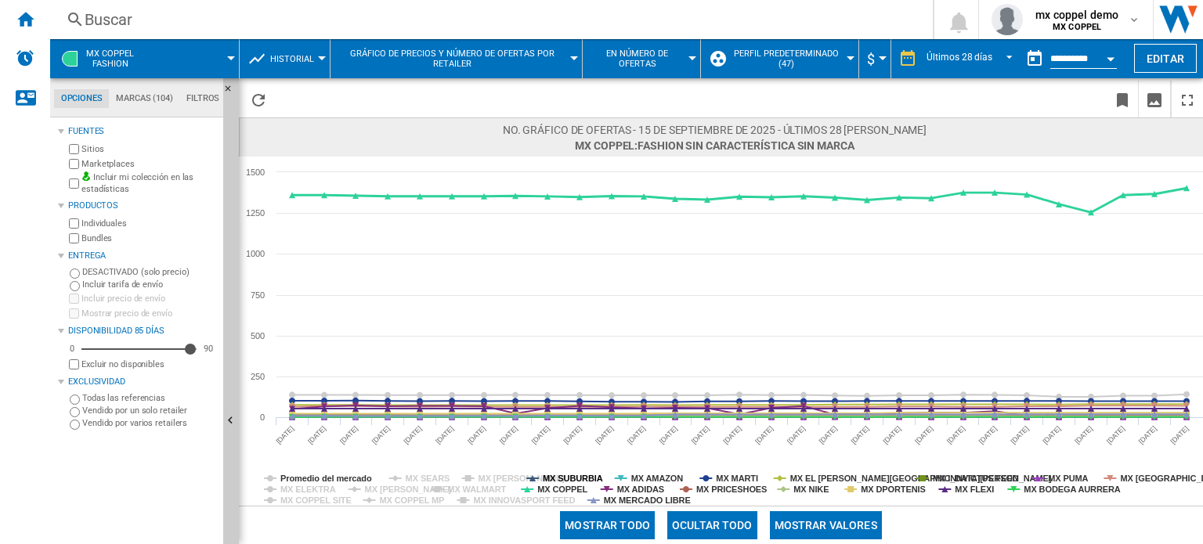
drag, startPoint x: 566, startPoint y: 478, endPoint x: 583, endPoint y: 478, distance: 16.5
click at [568, 478] on tspan "MX SUBURBIA" at bounding box center [573, 478] width 60 height 9
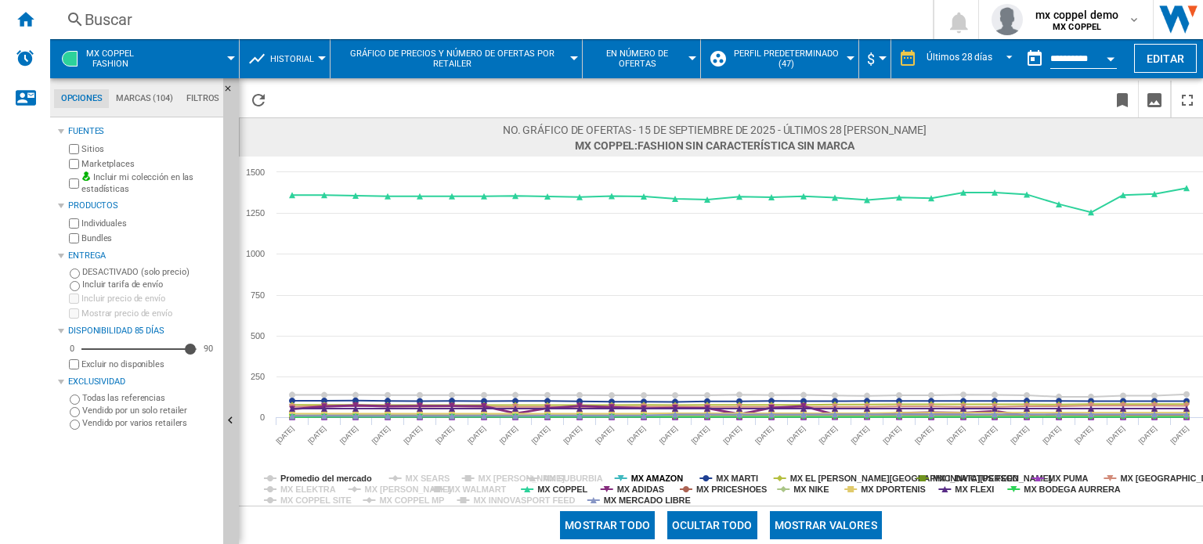
click at [655, 479] on tspan "MX AMAZON" at bounding box center [657, 478] width 52 height 9
click at [645, 490] on tspan "MX ADIDAS" at bounding box center [640, 489] width 47 height 9
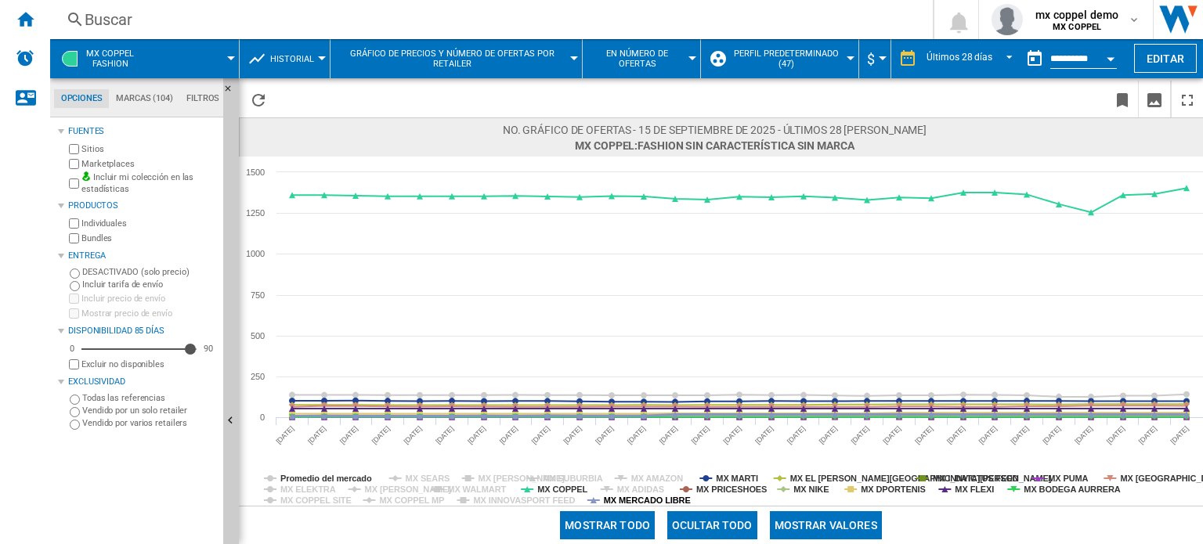
click at [643, 500] on tspan "MX MERCADO LIBRE" at bounding box center [647, 500] width 87 height 9
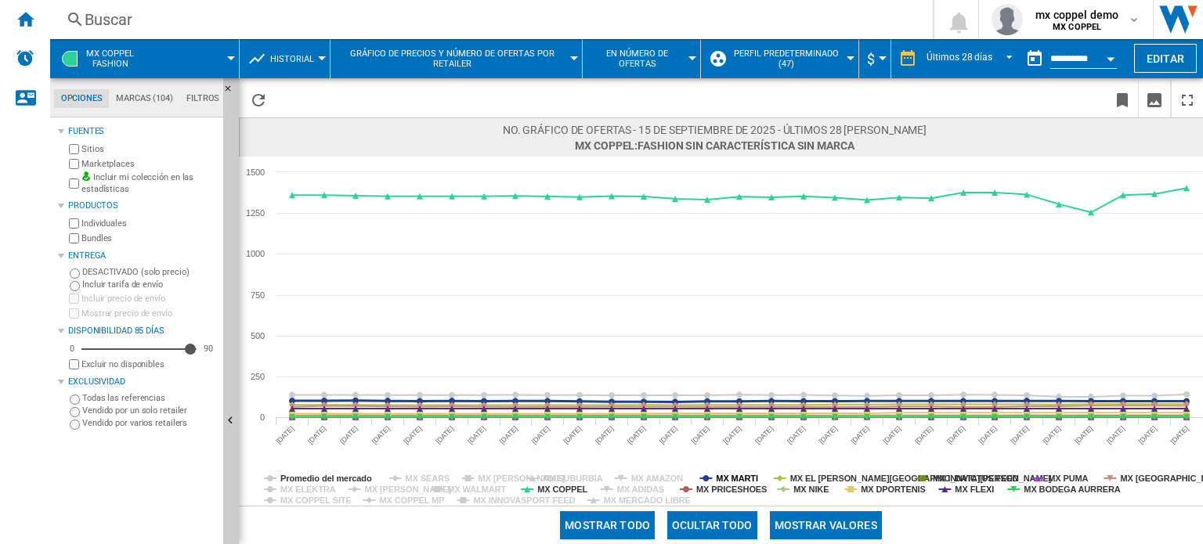
click at [725, 476] on tspan "MX MARTI" at bounding box center [737, 478] width 42 height 9
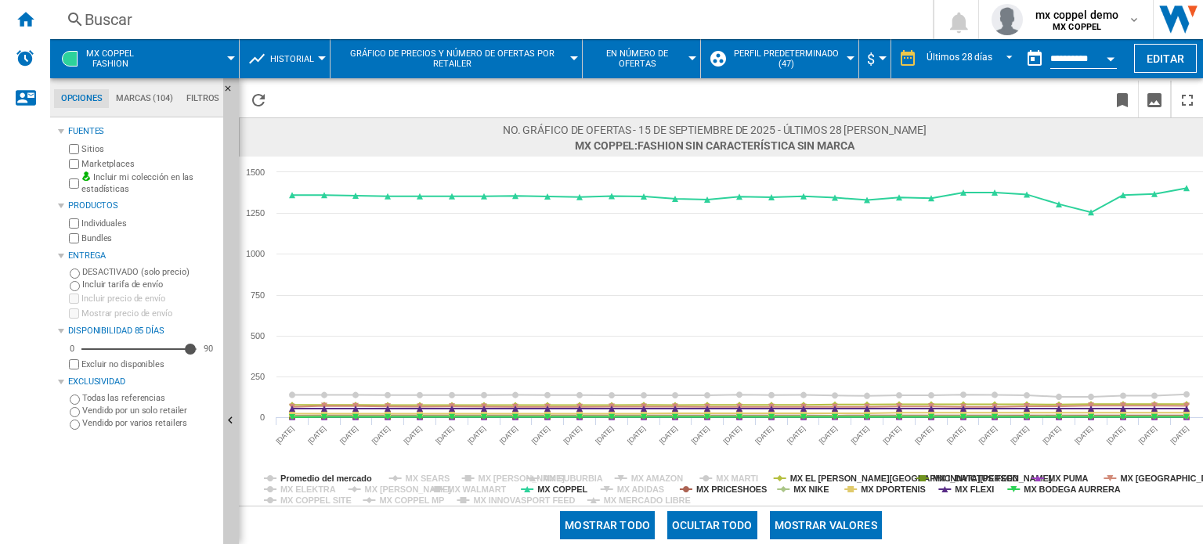
drag, startPoint x: 727, startPoint y: 485, endPoint x: 740, endPoint y: 487, distance: 12.6
click at [729, 485] on tspan "MX PRICESHOES" at bounding box center [731, 489] width 71 height 9
drag, startPoint x: 794, startPoint y: 488, endPoint x: 804, endPoint y: 482, distance: 12.0
click at [796, 488] on tspan "MX NIKE" at bounding box center [811, 489] width 35 height 9
drag, startPoint x: 805, startPoint y: 481, endPoint x: 840, endPoint y: 482, distance: 35.3
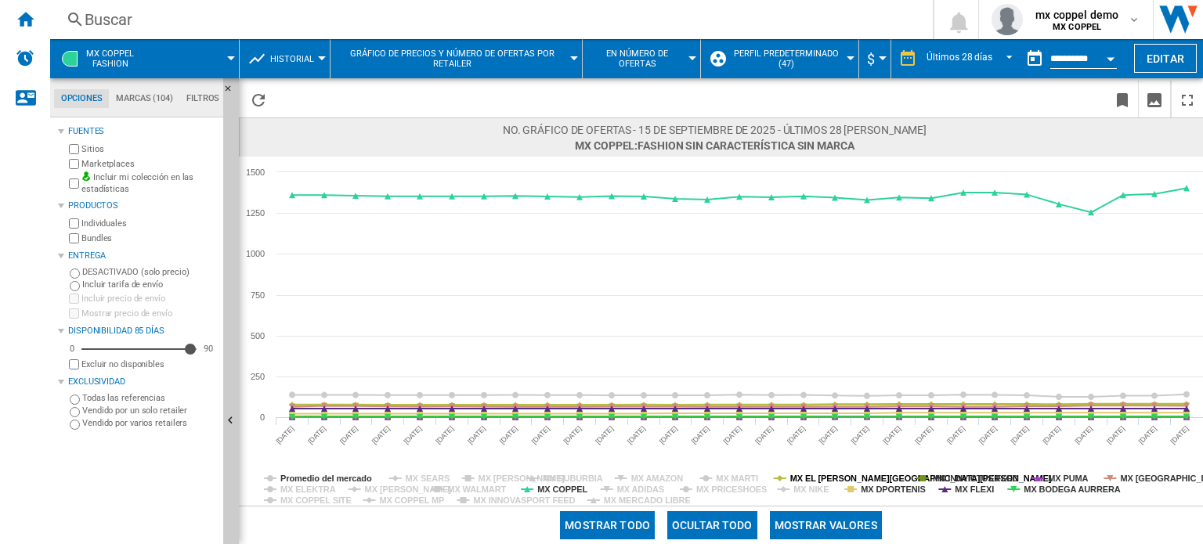
click at [809, 480] on tspan "MX EL [PERSON_NAME][GEOGRAPHIC_DATA][PERSON_NAME]" at bounding box center [922, 478] width 262 height 9
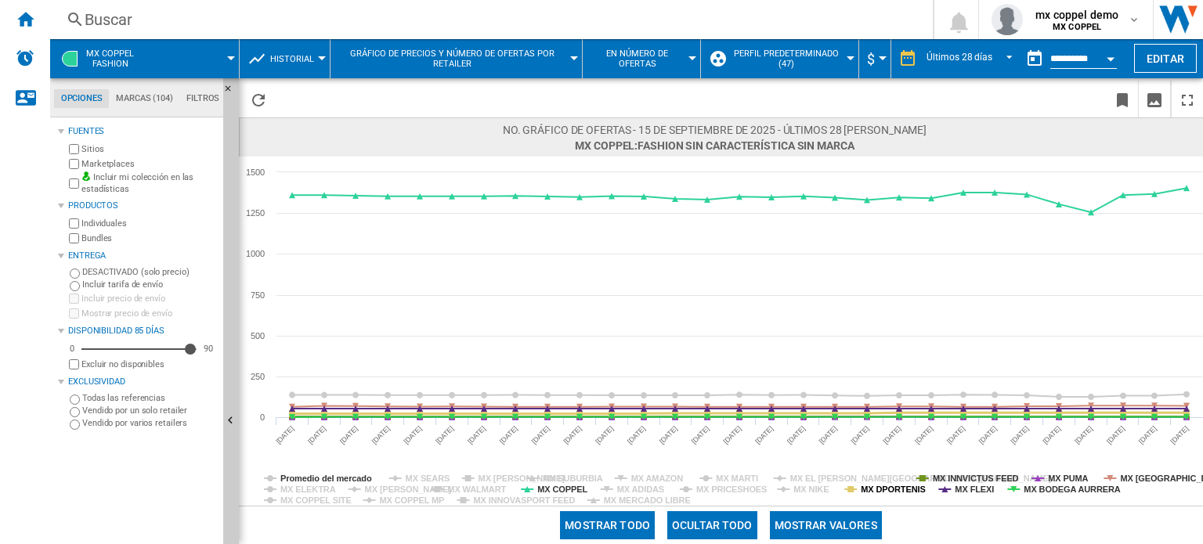
click at [870, 485] on tspan "MX DPORTENIS" at bounding box center [893, 489] width 65 height 9
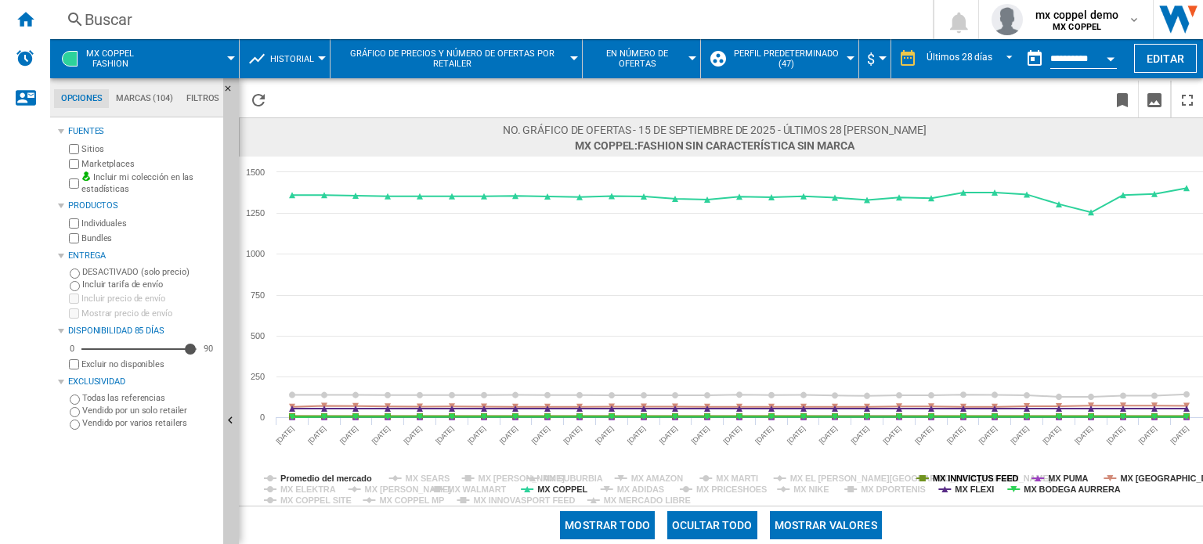
click at [956, 474] on tspan "MX INNVICTUS FEED" at bounding box center [976, 478] width 86 height 9
drag, startPoint x: 968, startPoint y: 487, endPoint x: 1018, endPoint y: 486, distance: 50.9
click at [969, 487] on tspan "MX FLEXI" at bounding box center [974, 489] width 39 height 9
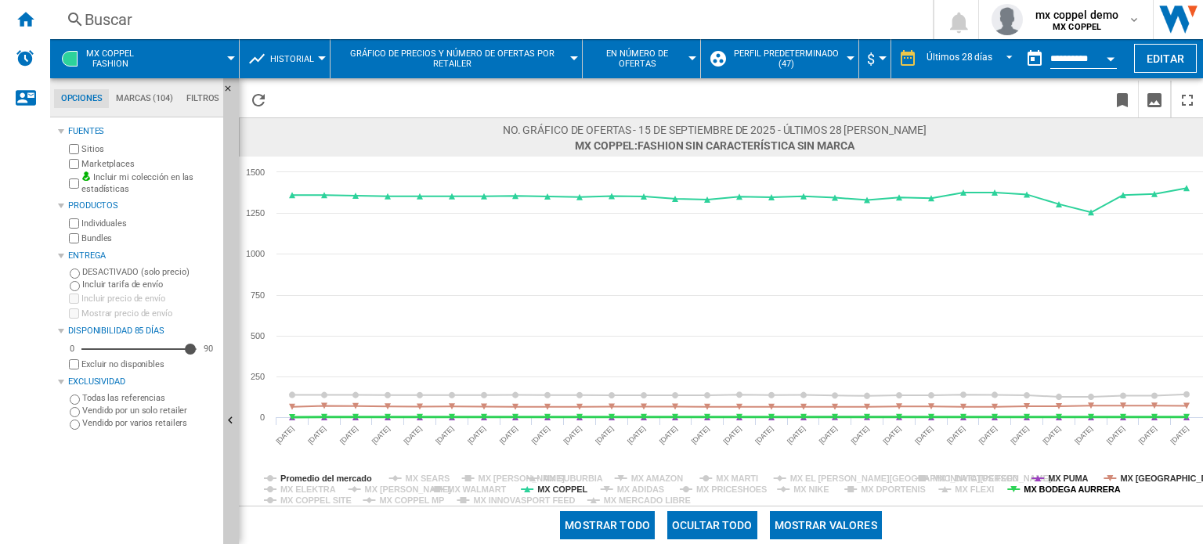
click at [1033, 485] on tspan "MX BODEGA AURRERA" at bounding box center [1072, 489] width 97 height 9
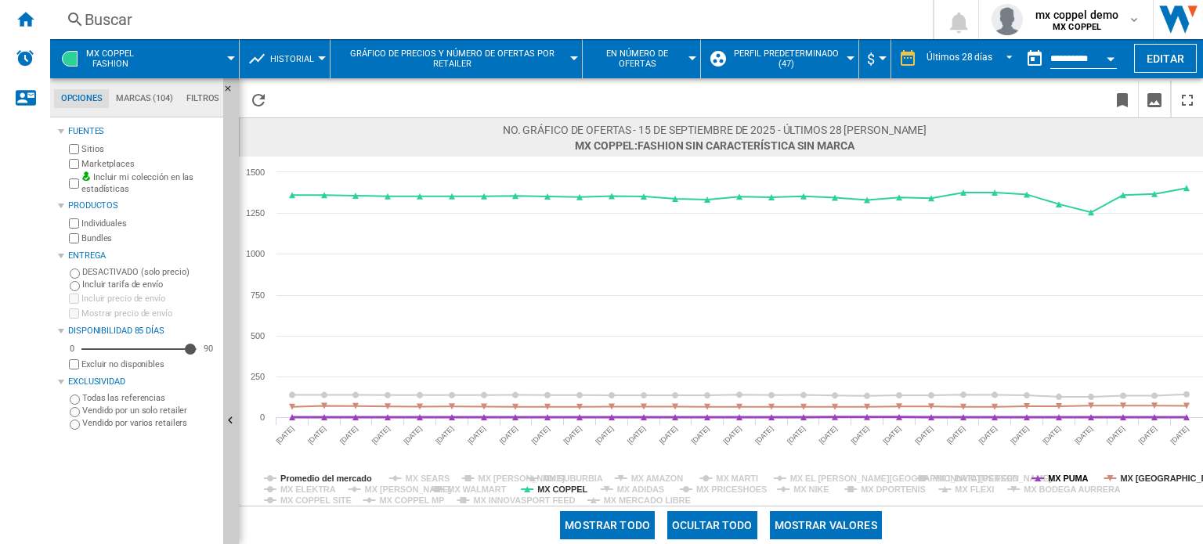
drag, startPoint x: 1054, startPoint y: 479, endPoint x: 1093, endPoint y: 475, distance: 39.4
click at [1061, 479] on tspan "MX PUMA" at bounding box center [1068, 478] width 40 height 9
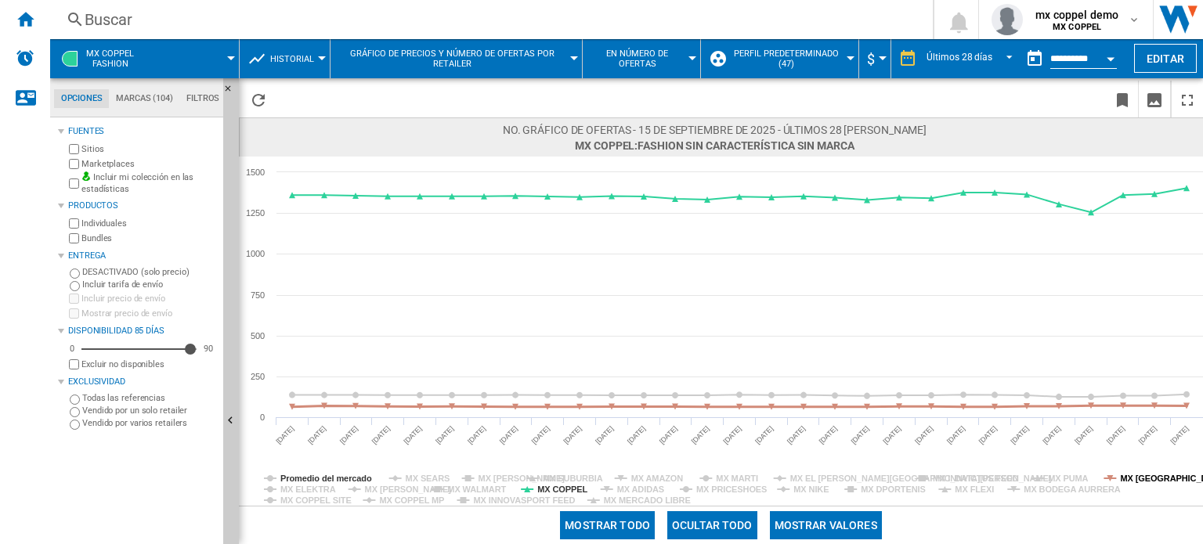
click at [1143, 474] on tspan "MX [GEOGRAPHIC_DATA]" at bounding box center [1173, 478] width 107 height 9
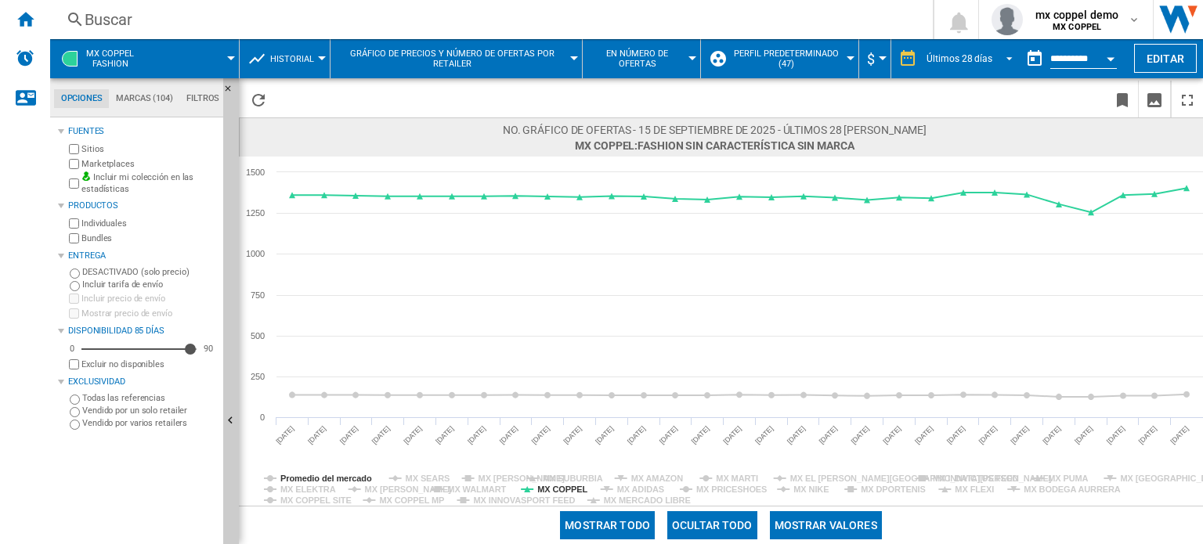
click at [984, 61] on div "Últimos 28 días" at bounding box center [960, 58] width 66 height 11
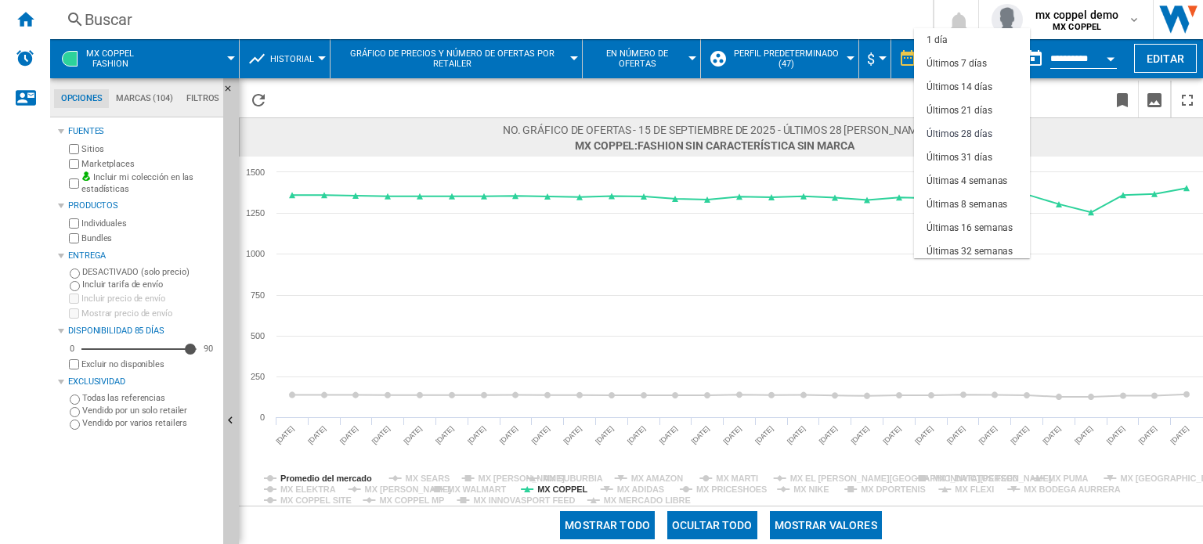
scroll to position [75, 0]
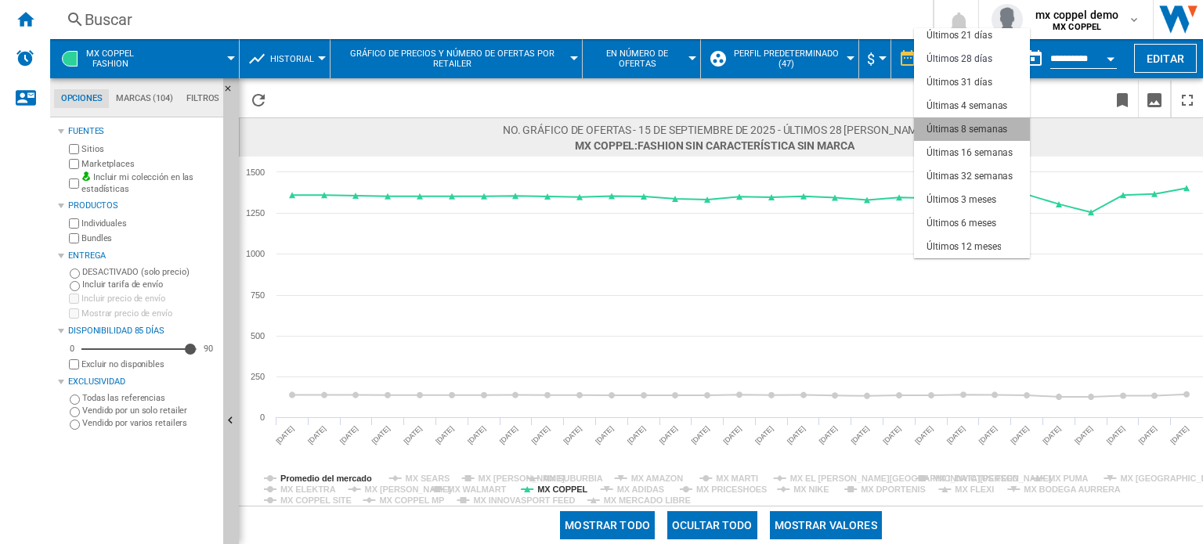
click at [978, 128] on div "Últimas 8 semanas" at bounding box center [967, 129] width 81 height 13
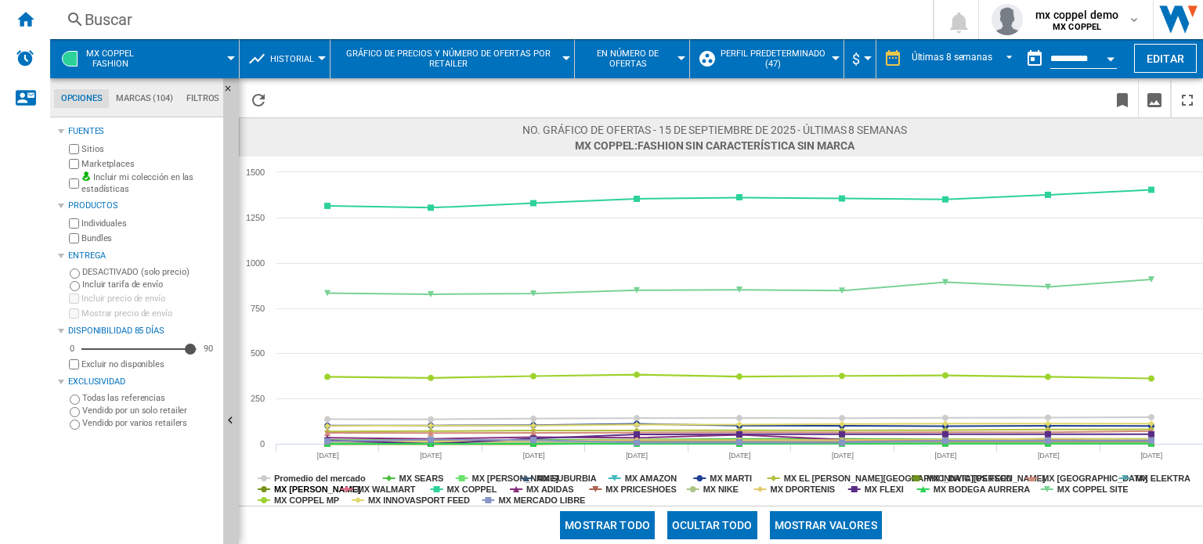
click at [305, 488] on tspan "MX [PERSON_NAME]" at bounding box center [317, 489] width 87 height 9
drag, startPoint x: 305, startPoint y: 501, endPoint x: 315, endPoint y: 501, distance: 10.2
click at [307, 501] on tspan "MX COPPEL MP" at bounding box center [306, 500] width 65 height 9
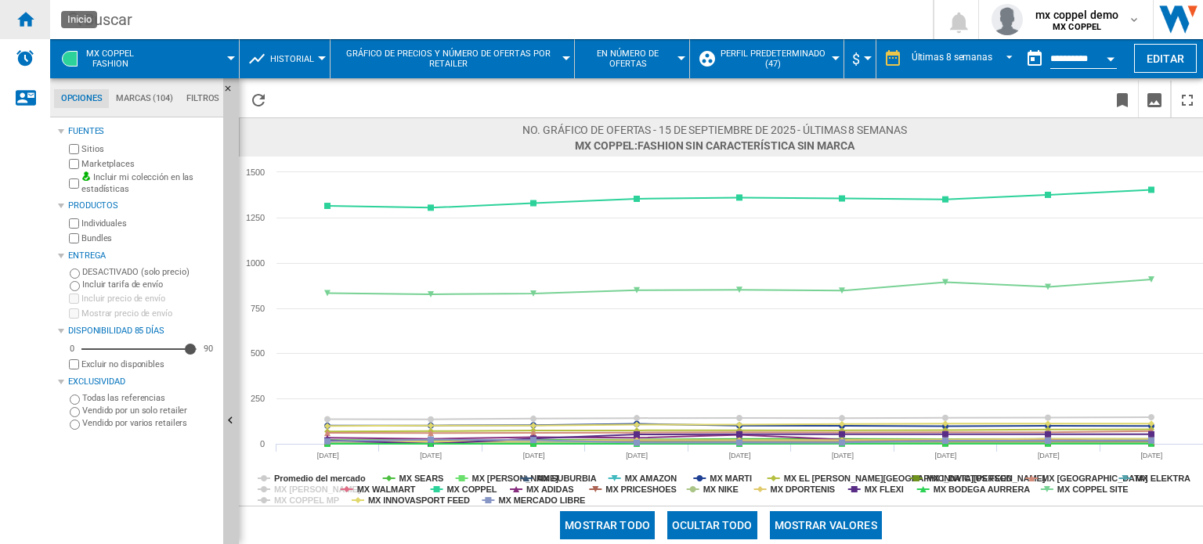
click at [24, 13] on ng-md-icon "Inicio" at bounding box center [25, 18] width 19 height 19
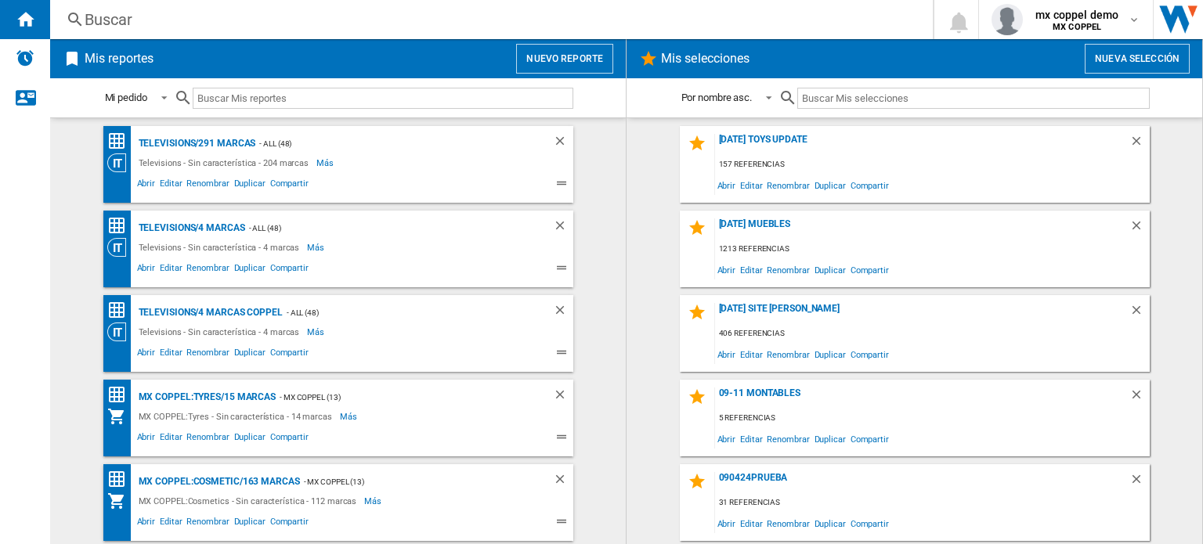
click at [608, 58] on button "Nuevo reporte" at bounding box center [564, 59] width 97 height 30
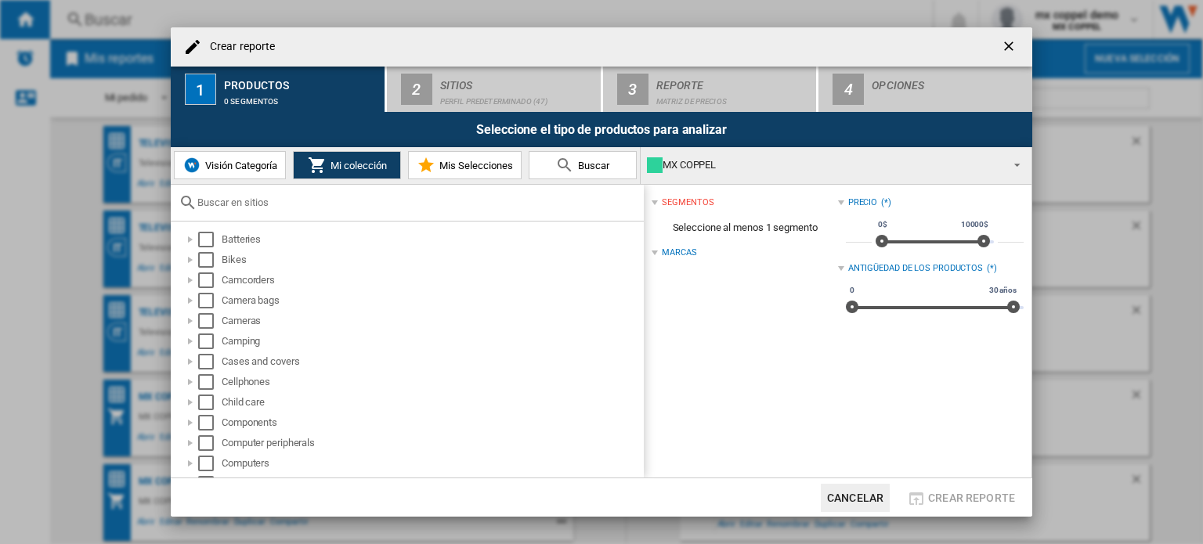
click at [238, 168] on span "Visión Categoría" at bounding box center [239, 166] width 76 height 12
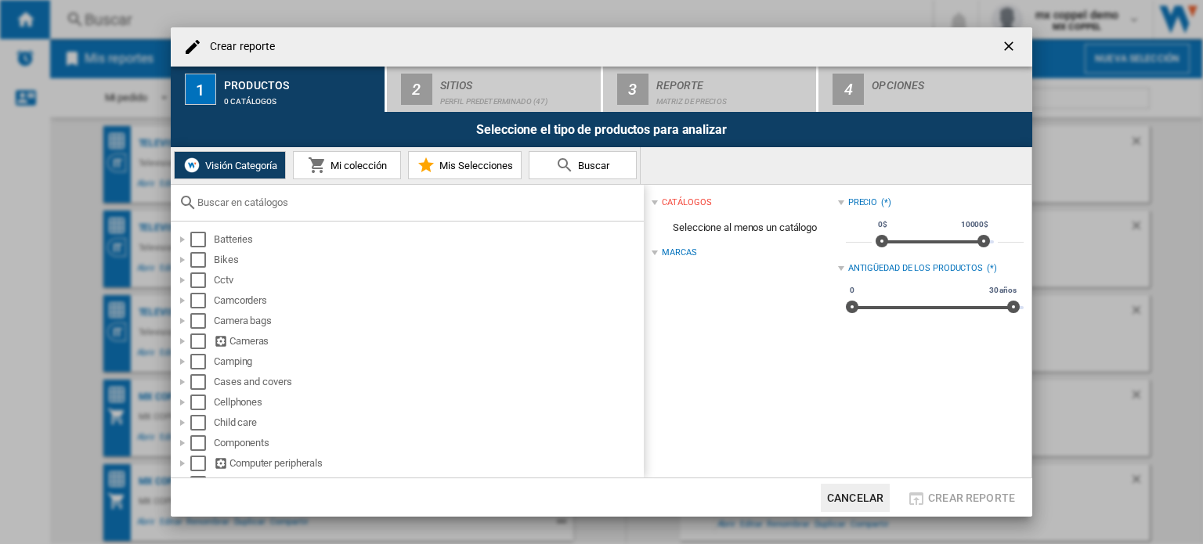
drag, startPoint x: 341, startPoint y: 168, endPoint x: 338, endPoint y: 179, distance: 10.5
click at [342, 167] on span "Mi colección" at bounding box center [357, 166] width 60 height 12
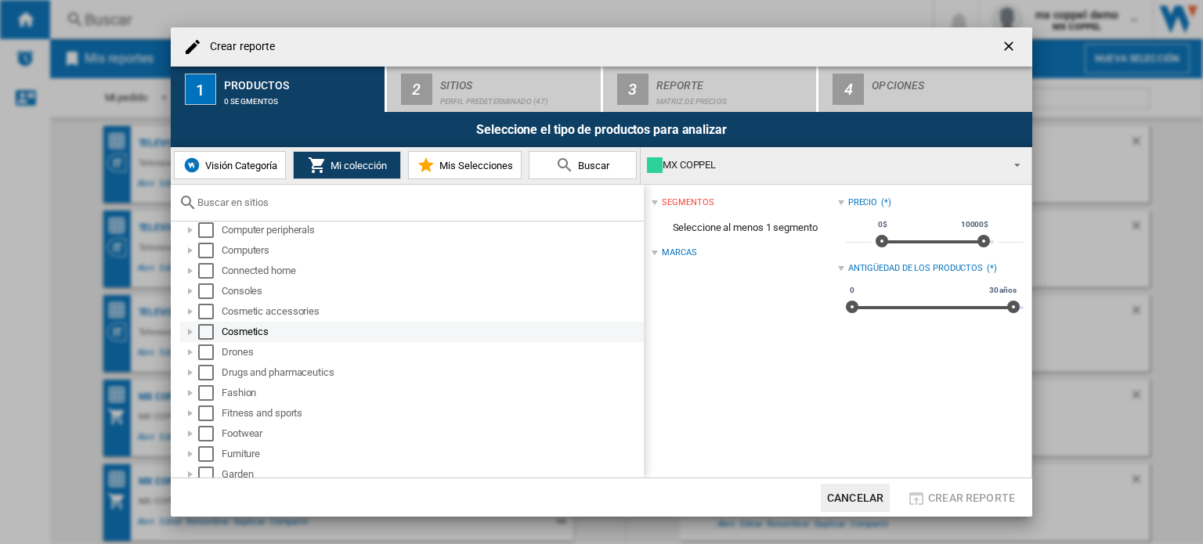
scroll to position [235, 0]
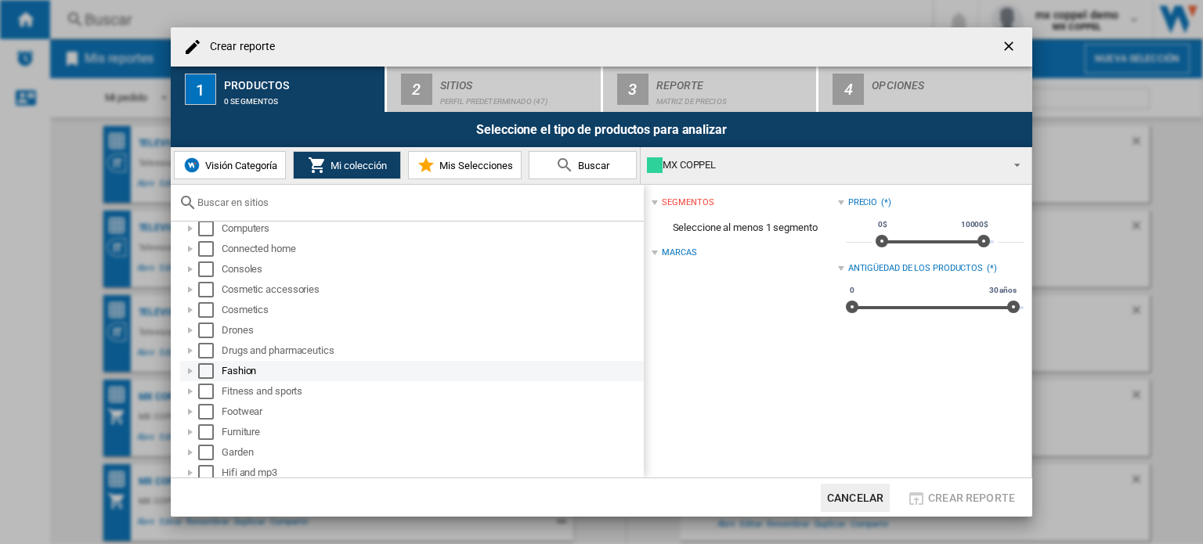
click at [203, 370] on div "Select" at bounding box center [206, 372] width 16 height 16
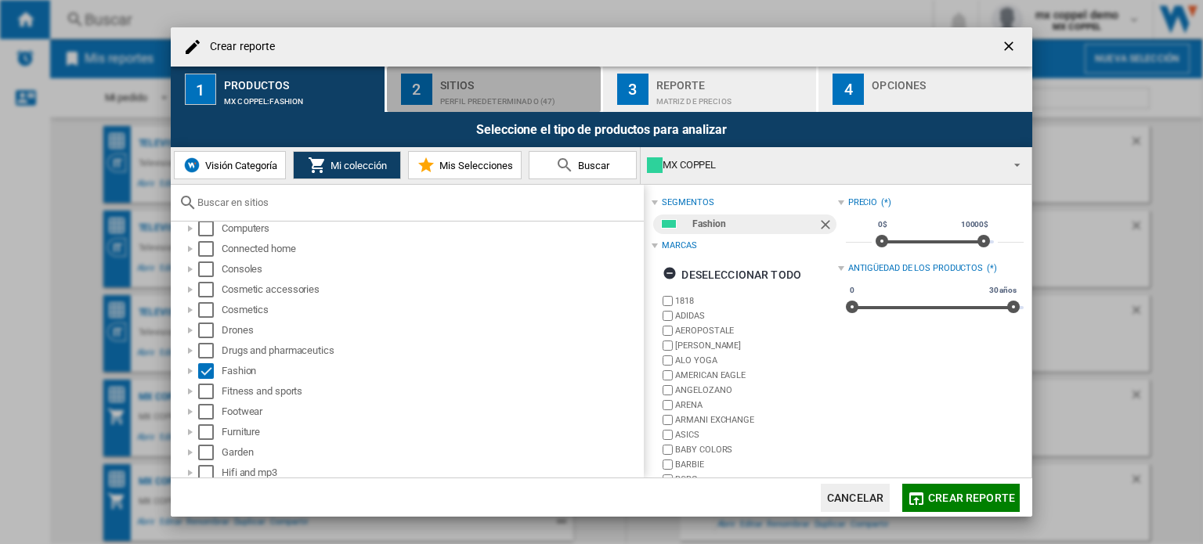
click at [552, 103] on div "Perfil predeterminado (47)" at bounding box center [517, 97] width 154 height 16
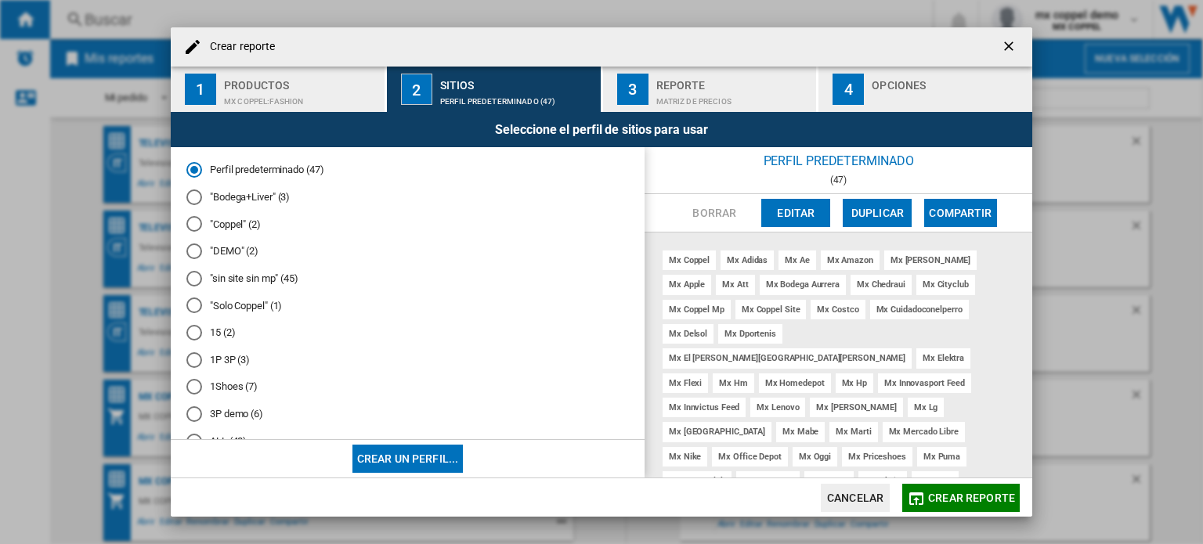
click at [786, 212] on button "Editar" at bounding box center [796, 213] width 69 height 28
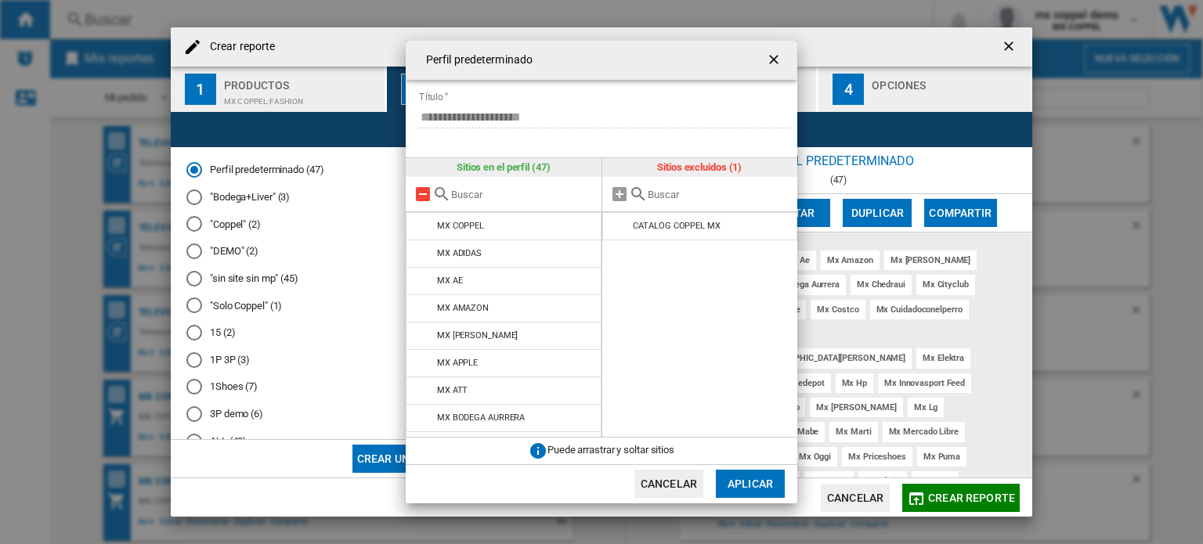
drag, startPoint x: 417, startPoint y: 197, endPoint x: 428, endPoint y: 197, distance: 11.0
click at [420, 197] on md-icon at bounding box center [423, 194] width 19 height 19
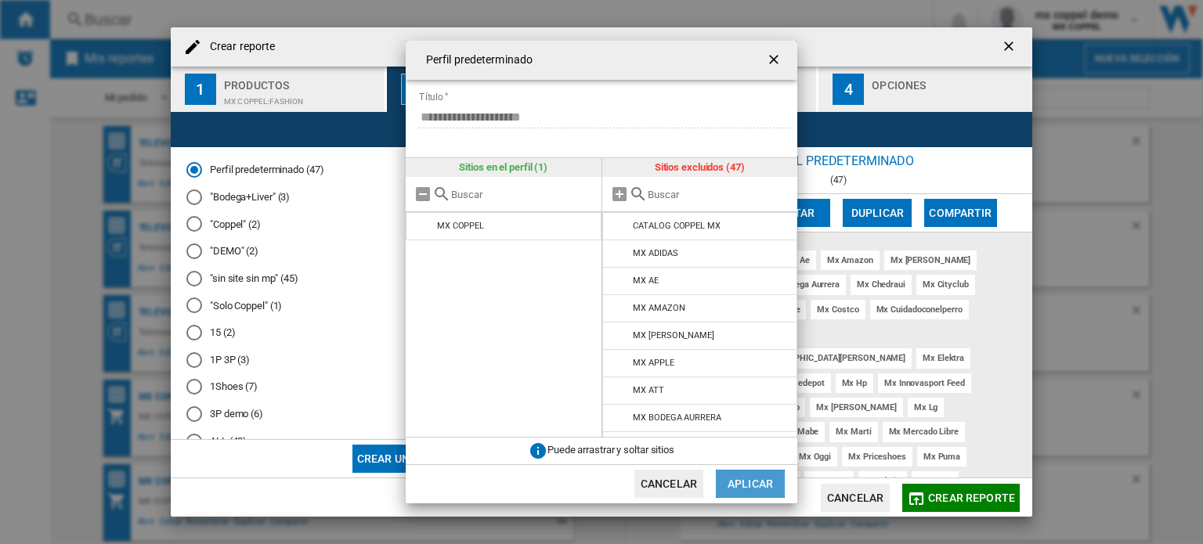
click at [758, 495] on button "Aplicar" at bounding box center [750, 484] width 69 height 28
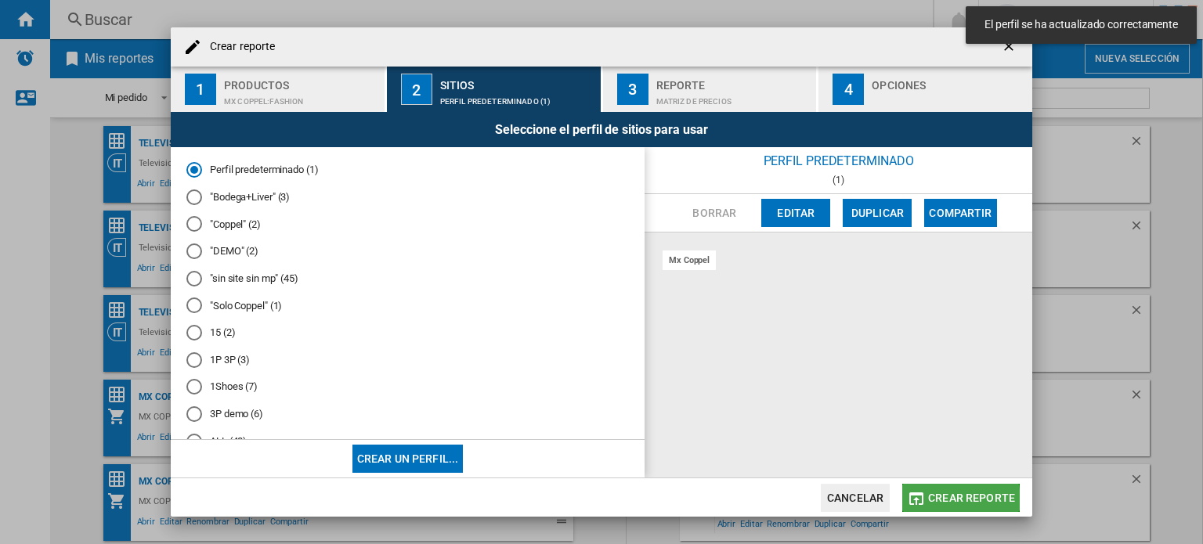
click at [938, 500] on span "Crear reporte" at bounding box center [971, 498] width 87 height 13
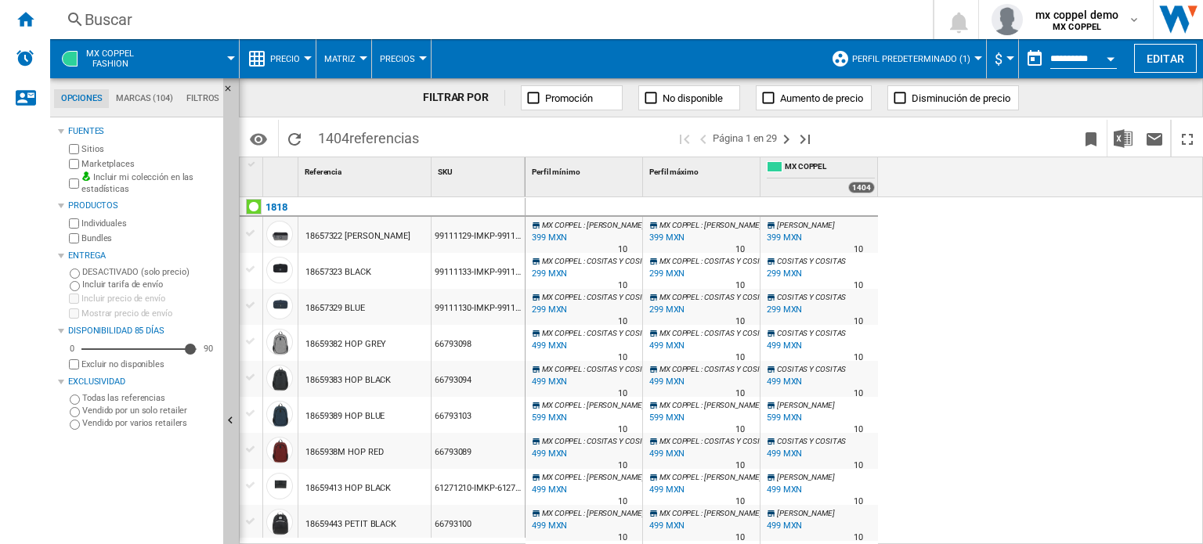
click at [1108, 57] on div "Open calendar" at bounding box center [1111, 59] width 8 height 4
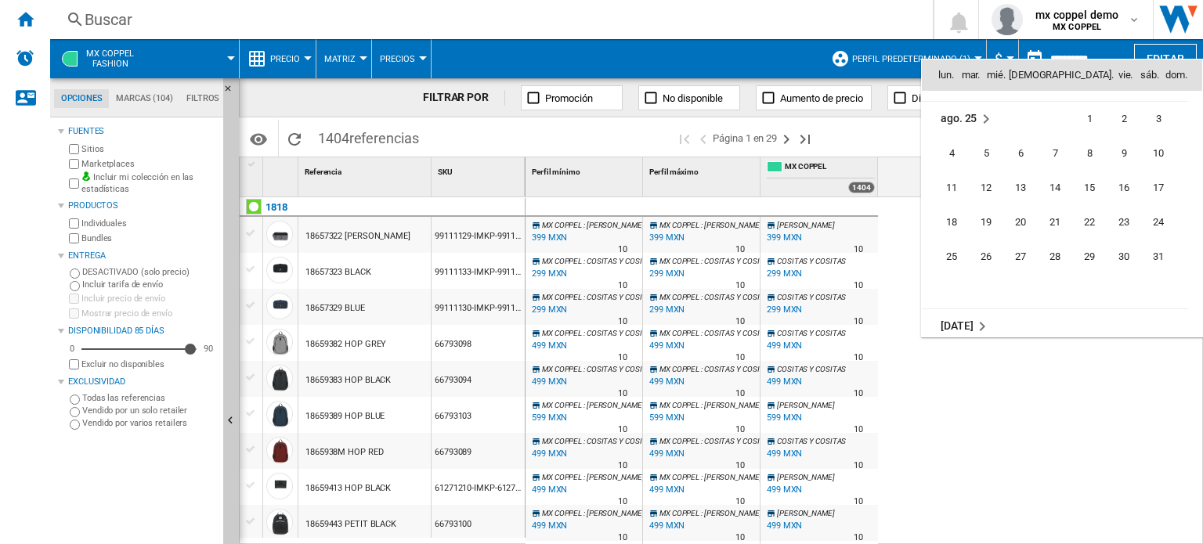
scroll to position [7239, 0]
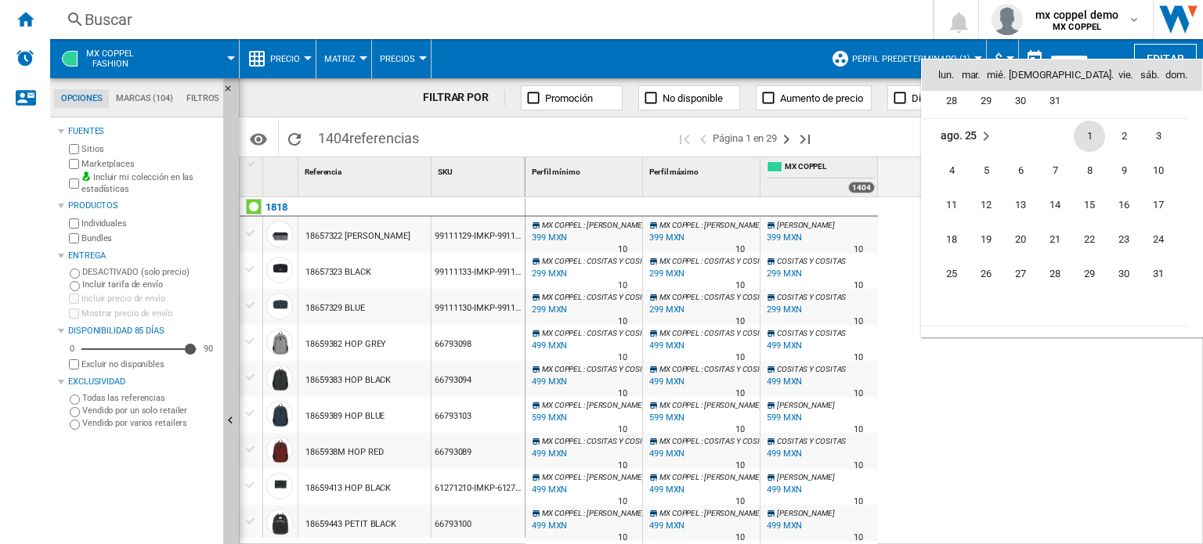
click at [1084, 142] on span "1" at bounding box center [1089, 136] width 31 height 31
type input "**********"
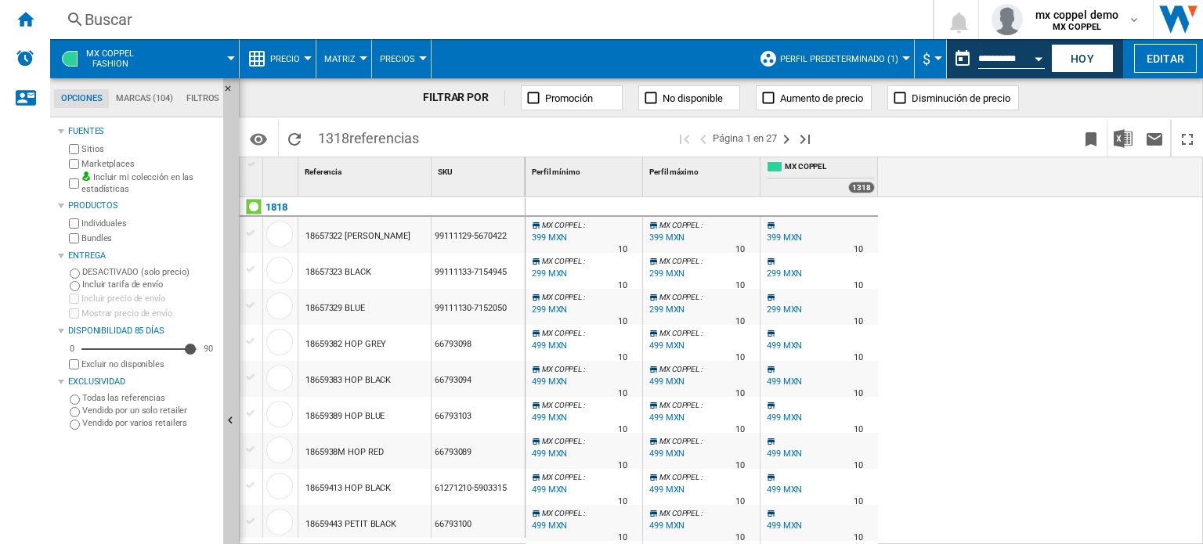
click at [170, 60] on span at bounding box center [193, 58] width 75 height 39
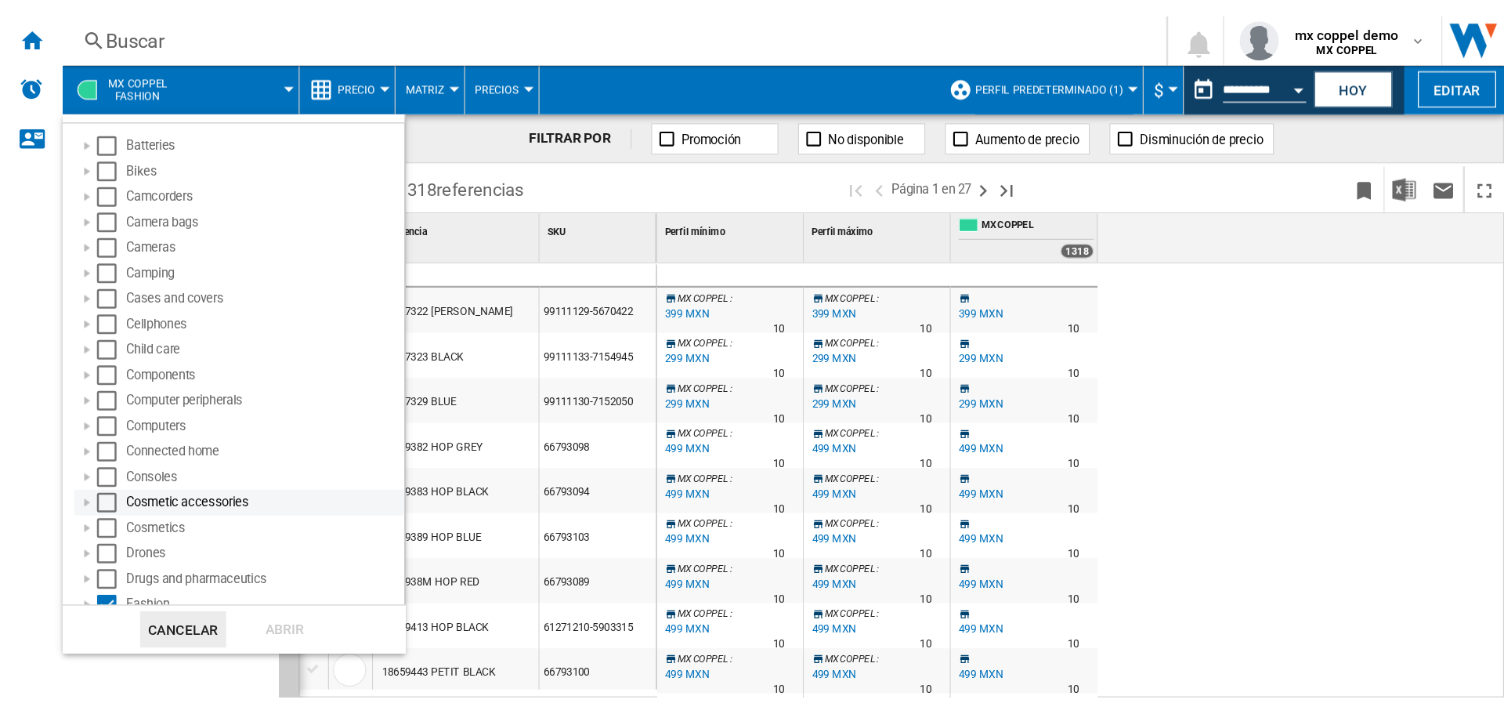
scroll to position [313, 0]
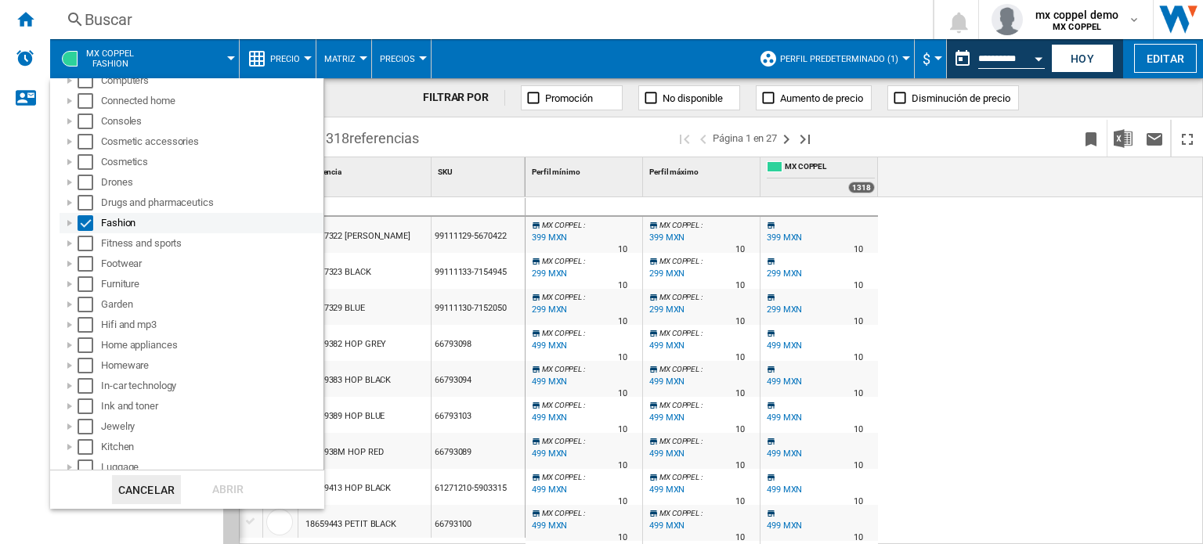
click at [85, 226] on div "Select" at bounding box center [86, 223] width 16 height 16
drag, startPoint x: 86, startPoint y: 266, endPoint x: 97, endPoint y: 297, distance: 33.2
click at [86, 266] on div "Select" at bounding box center [86, 264] width 16 height 16
click at [235, 491] on div "Abrir" at bounding box center [228, 490] width 69 height 29
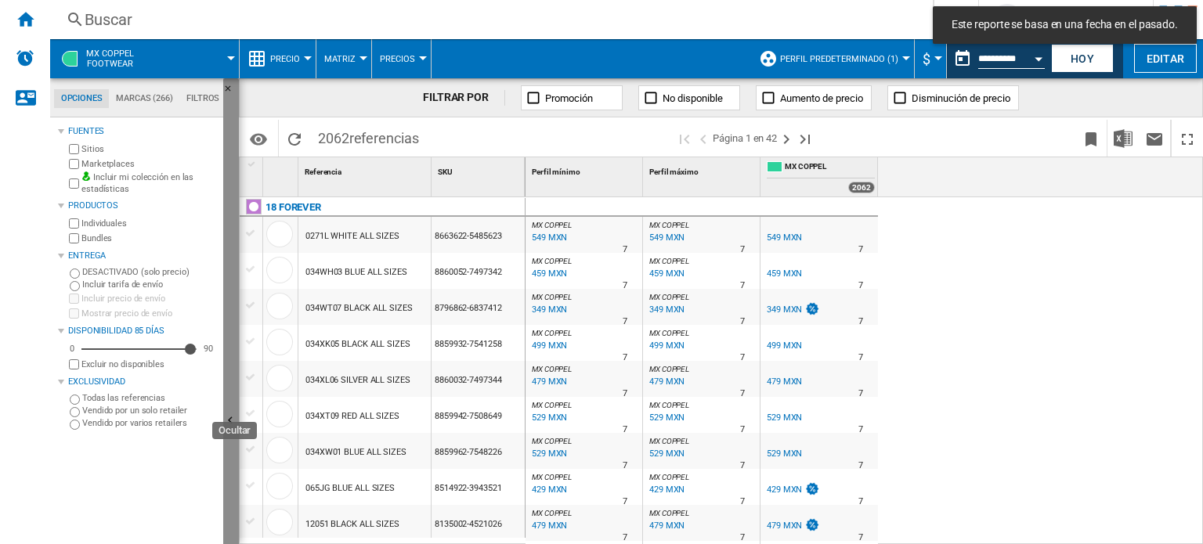
click at [232, 418] on ng-md-icon "Ocultar" at bounding box center [232, 423] width 19 height 19
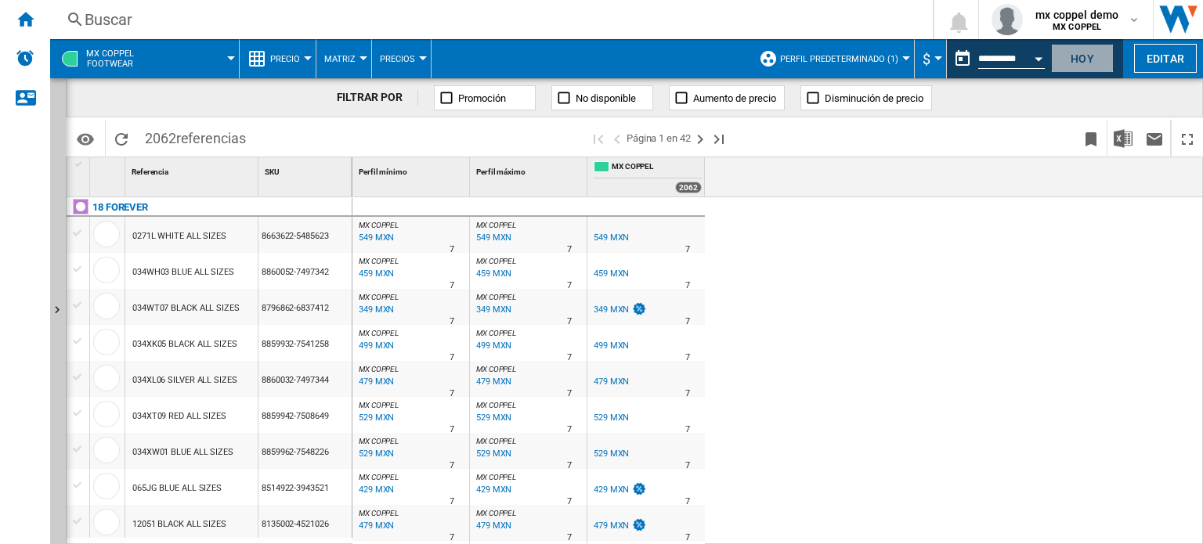
click at [1062, 57] on button "Hoy" at bounding box center [1082, 58] width 63 height 29
